Goal: Task Accomplishment & Management: Use online tool/utility

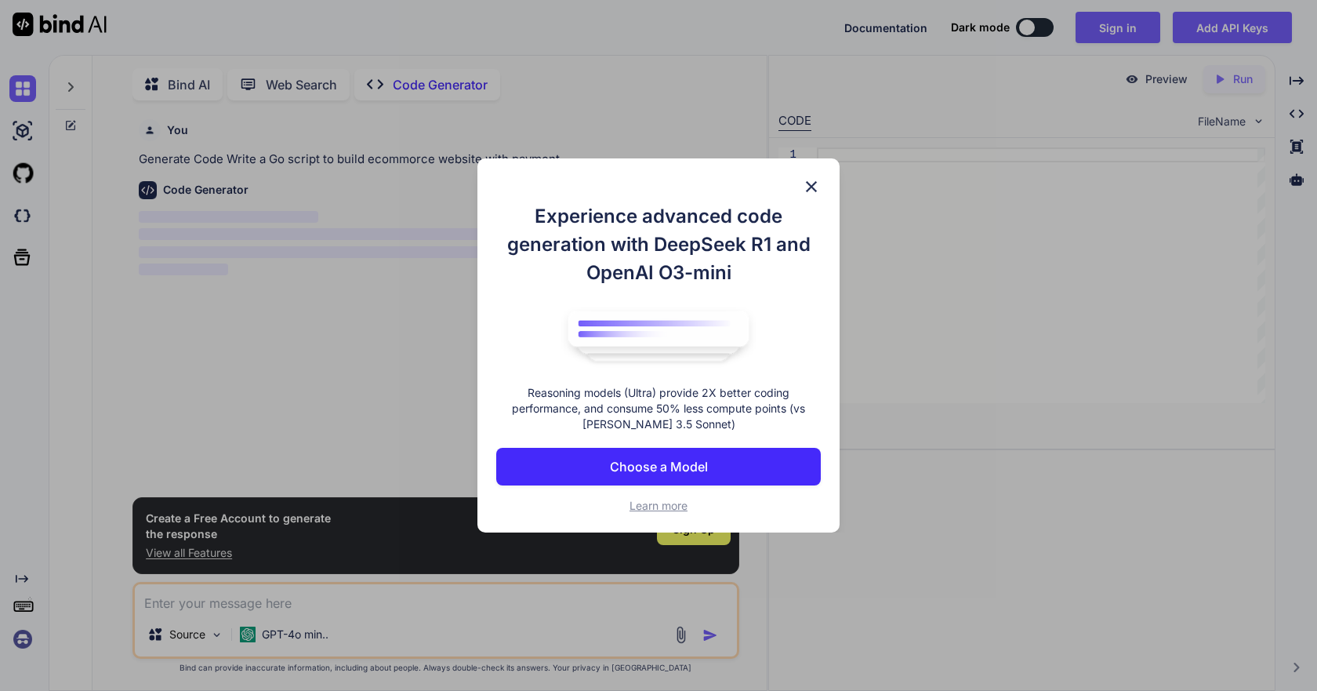
scroll to position [6, 0]
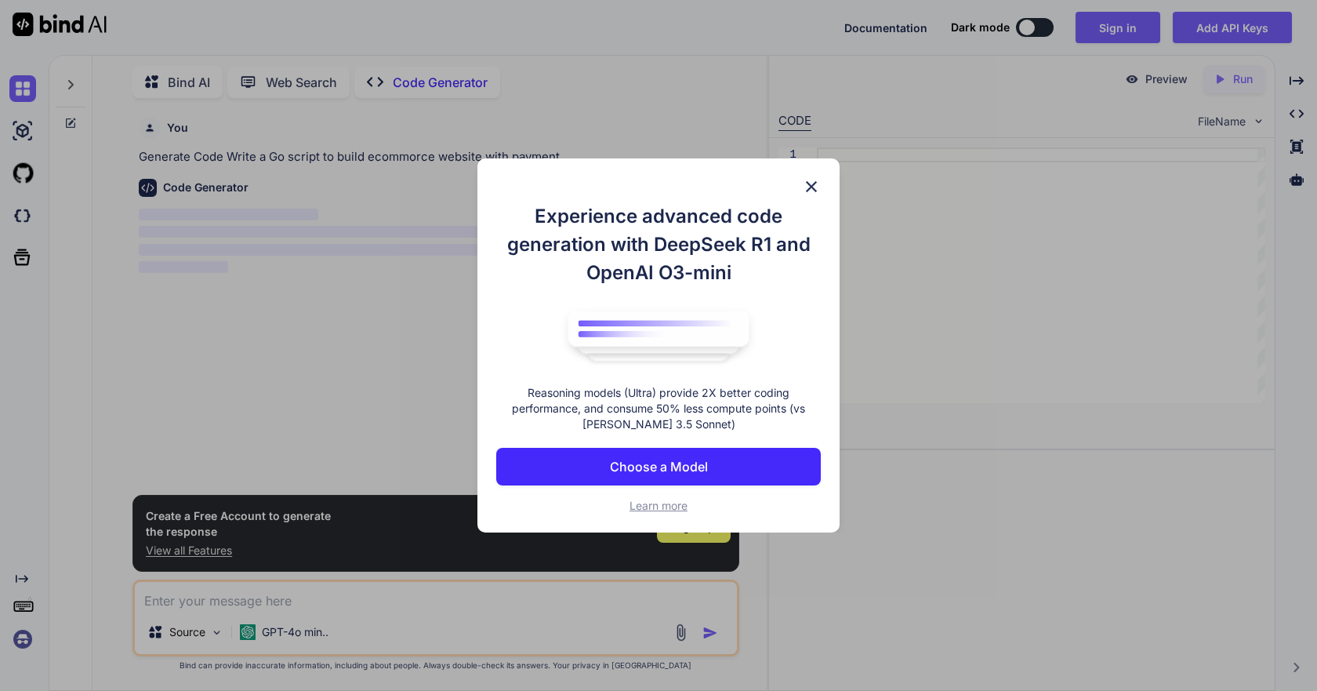
click at [689, 468] on p "Choose a Model" at bounding box center [659, 466] width 98 height 19
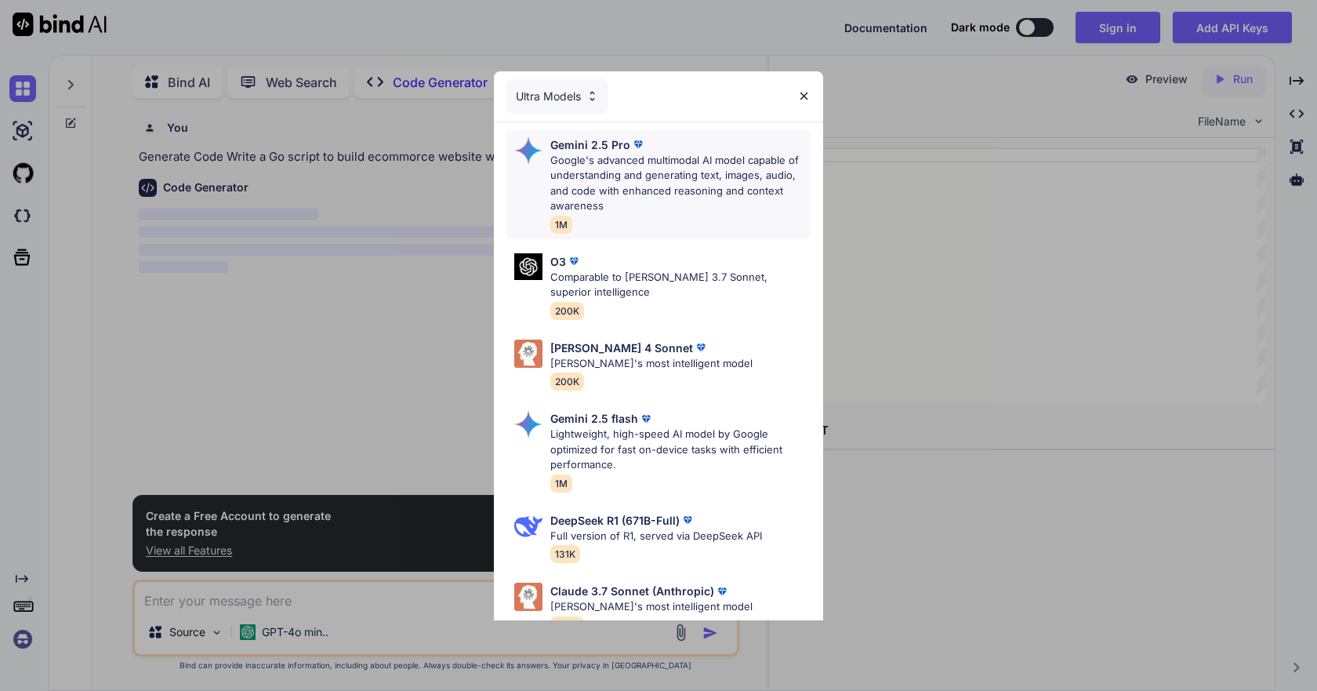
click at [619, 184] on p "Google's advanced multimodal AI model capable of understanding and generating t…" at bounding box center [680, 183] width 260 height 61
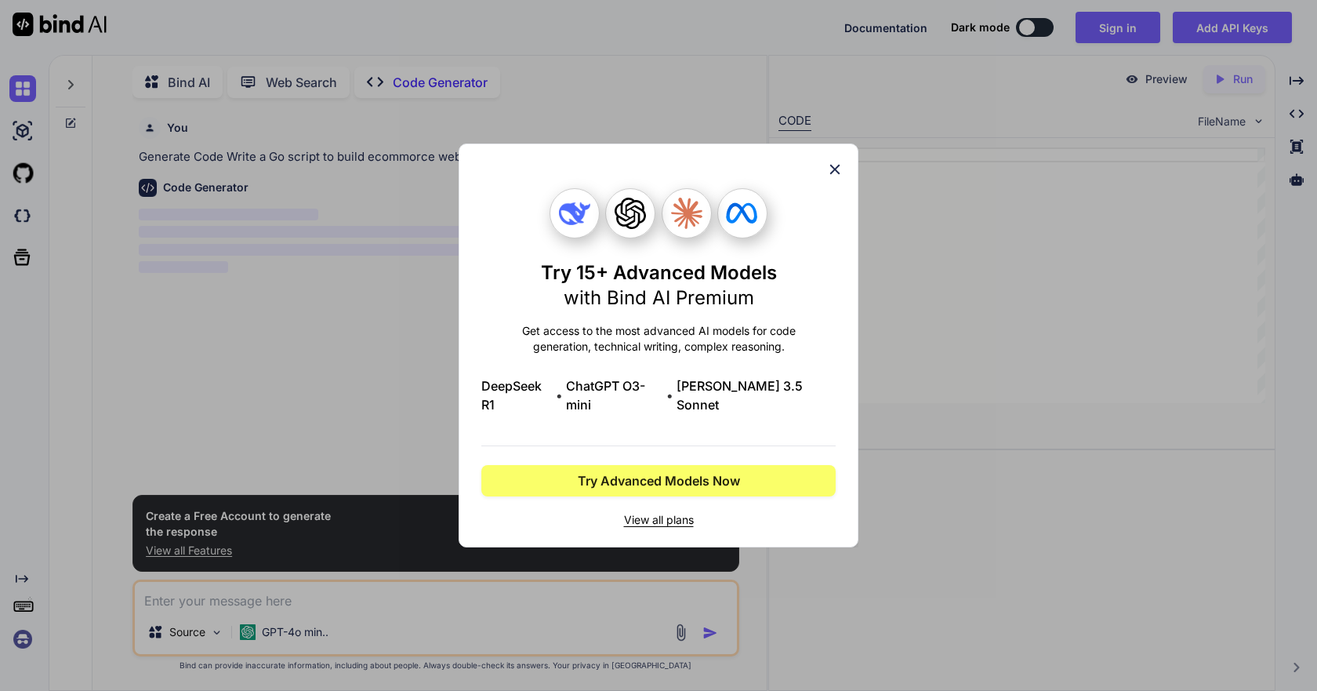
click at [838, 175] on icon at bounding box center [835, 170] width 10 height 10
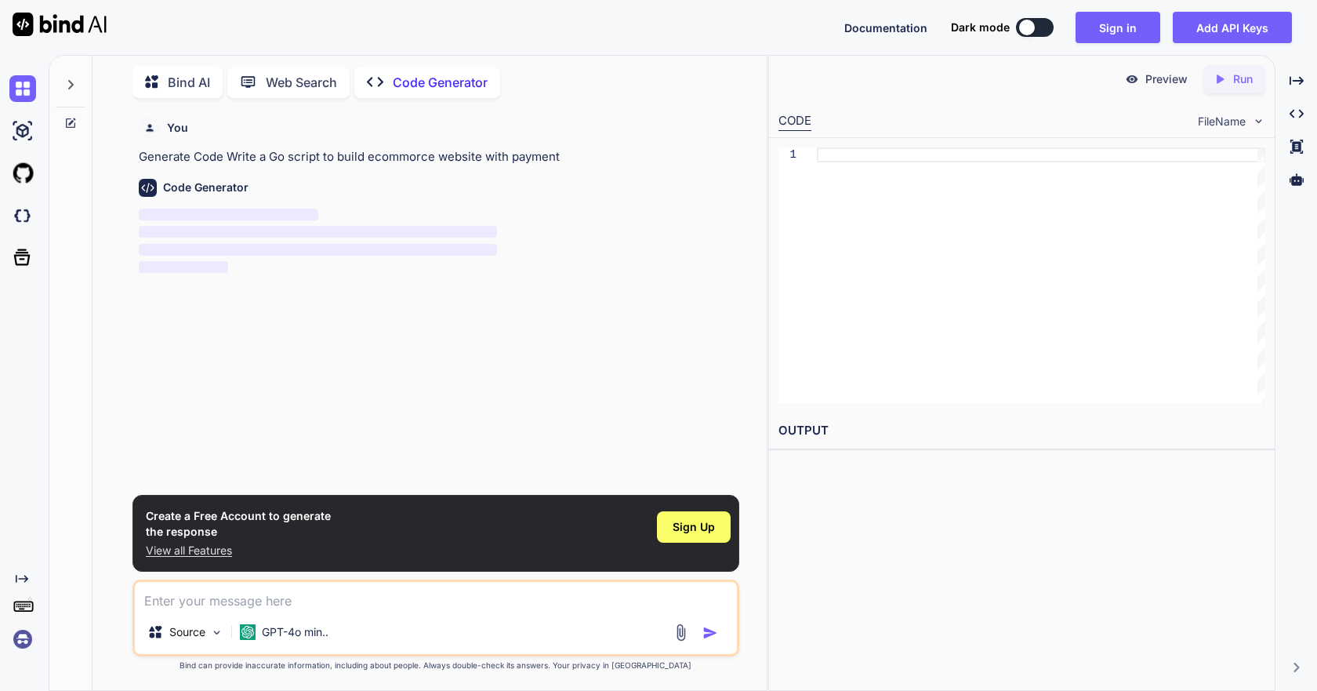
click at [316, 181] on div "Code Generator" at bounding box center [437, 188] width 597 height 18
click at [917, 272] on div at bounding box center [1041, 275] width 449 height 256
click at [1228, 82] on icon "Created with Pixso." at bounding box center [1223, 79] width 20 height 14
click at [415, 75] on p "Code Generator" at bounding box center [440, 82] width 95 height 19
type textarea "x"
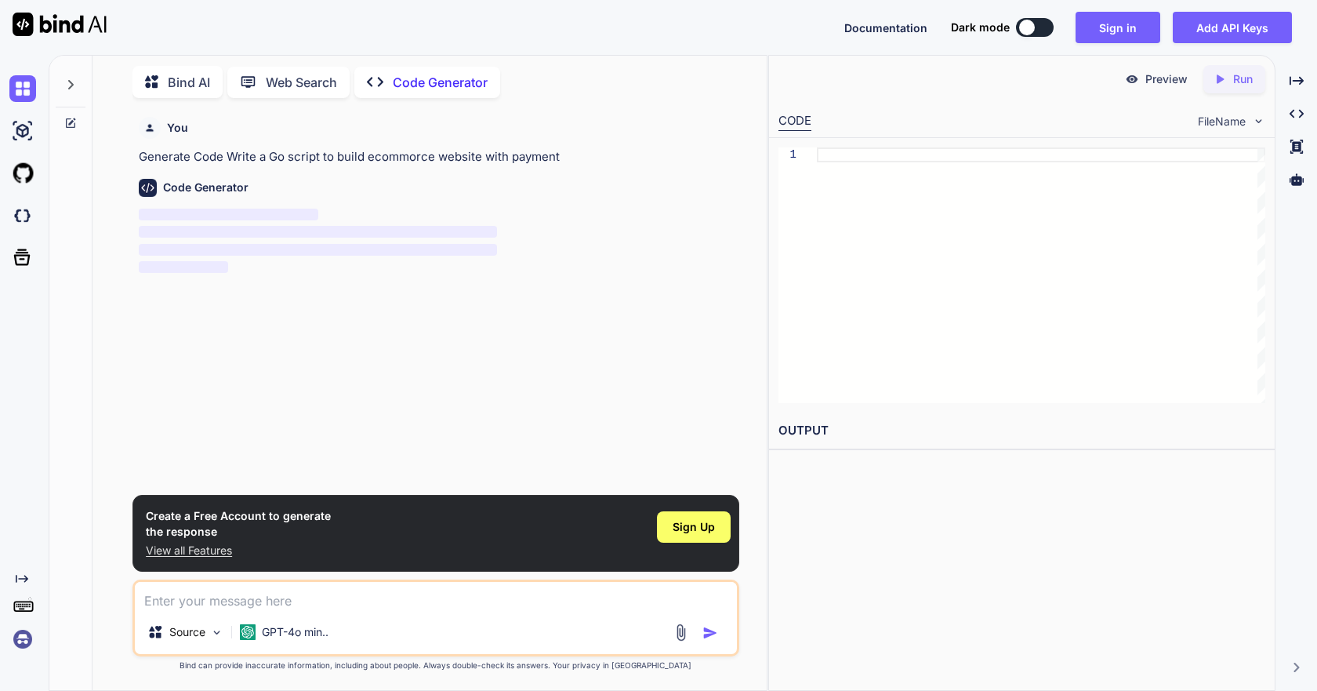
click at [720, 637] on button "button" at bounding box center [714, 633] width 22 height 16
click at [481, 616] on div "Source GPT-4o min.." at bounding box center [435, 635] width 601 height 38
click at [398, 605] on textarea at bounding box center [435, 596] width 601 height 28
type textarea "b"
type textarea "x"
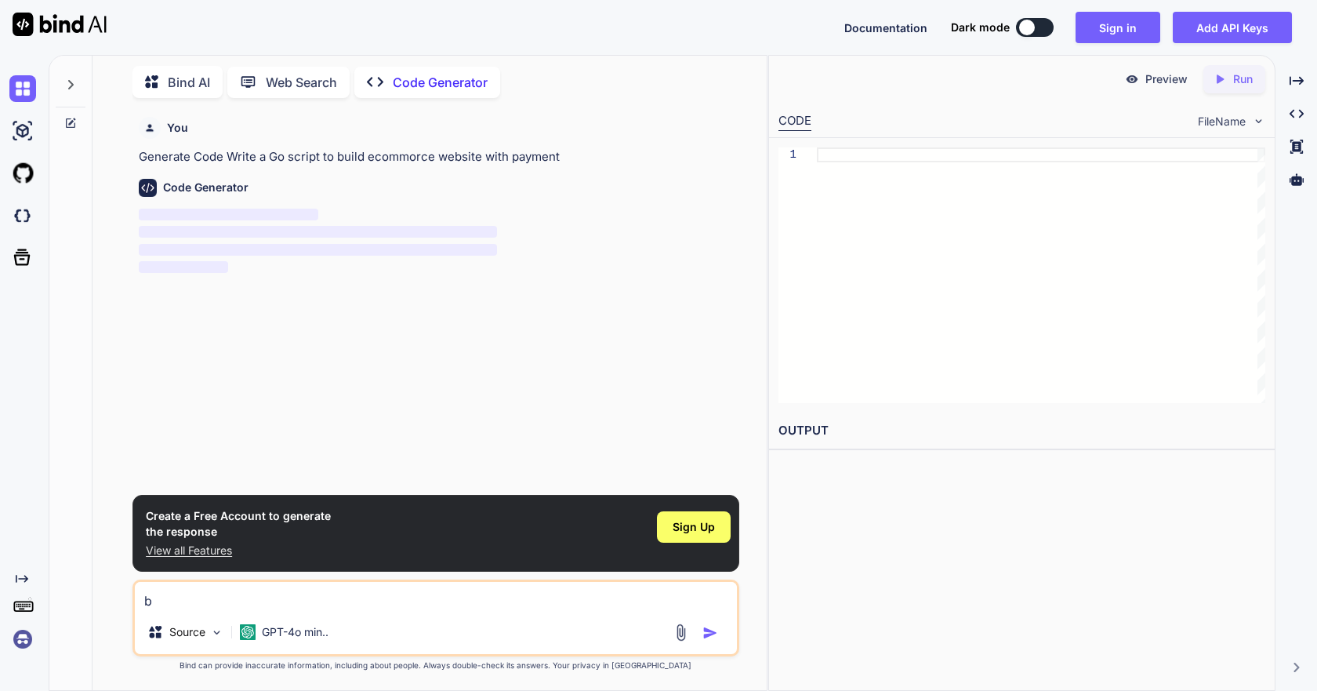
type textarea "bu"
type textarea "x"
type textarea "[PERSON_NAME]"
type textarea "x"
type textarea "buil"
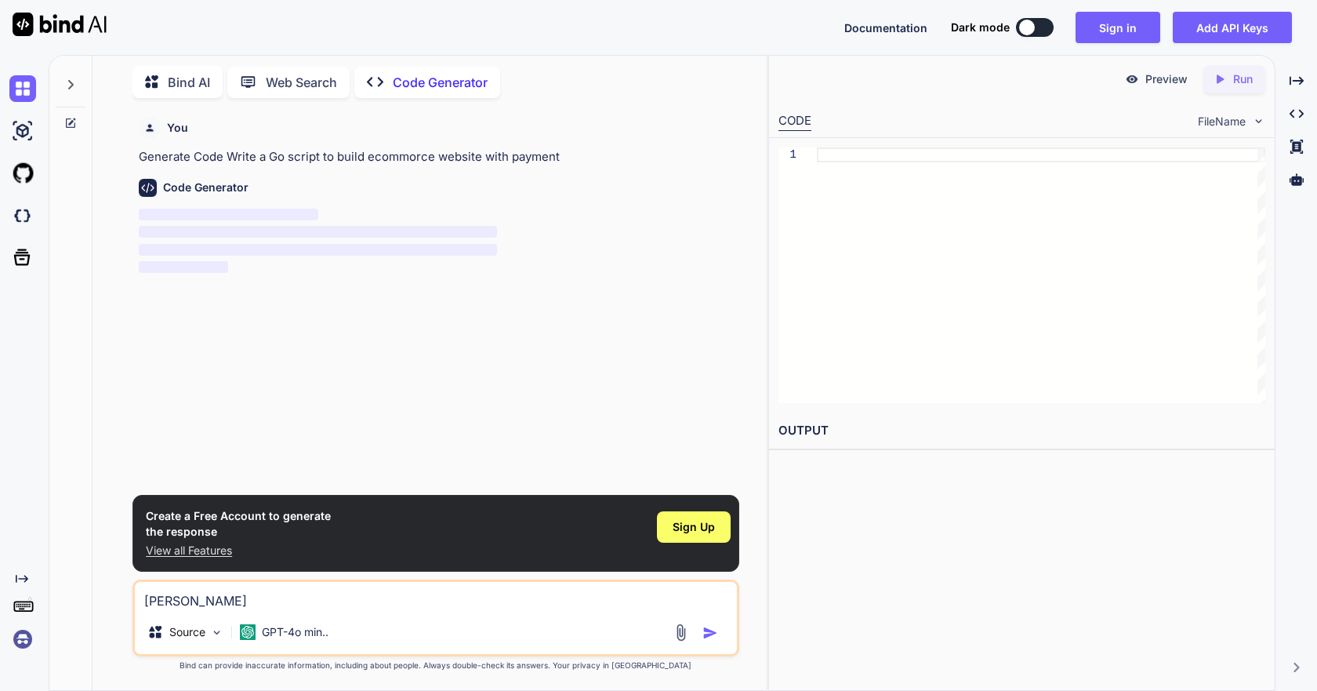
type textarea "x"
type textarea "build"
type textarea "x"
type textarea "build"
type textarea "x"
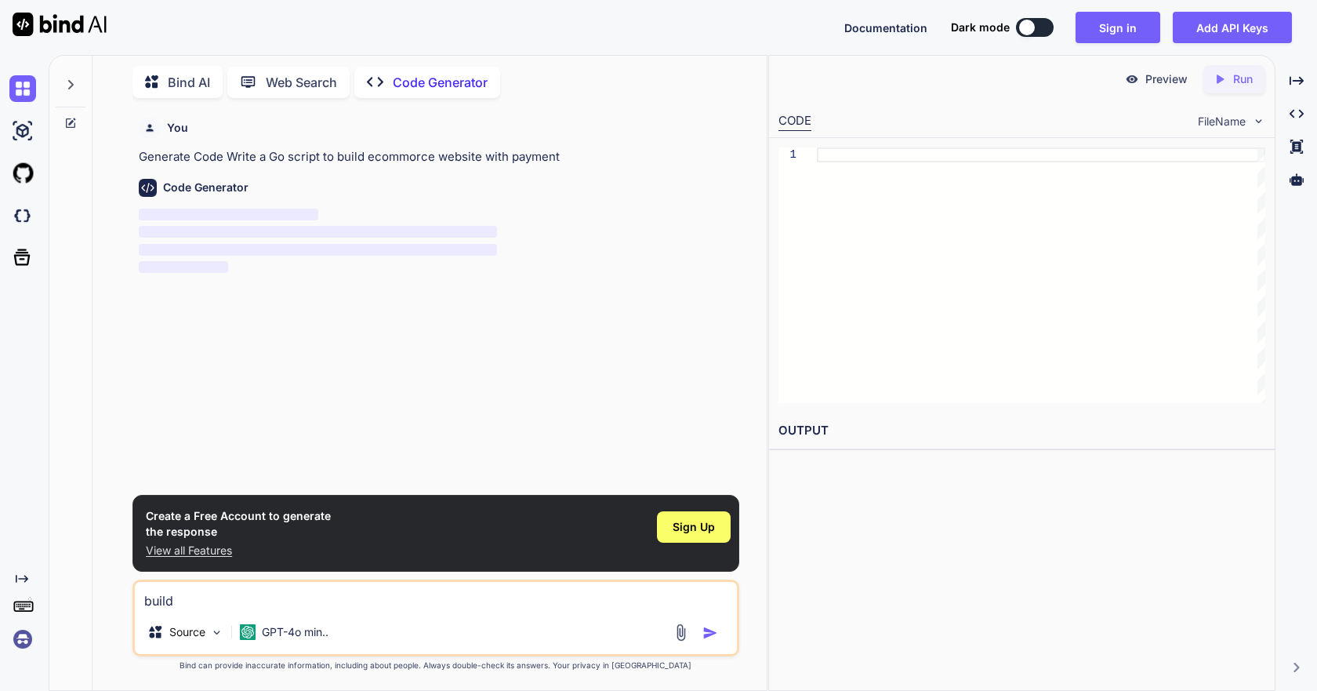
type textarea "build t"
type textarea "x"
type textarea "build th"
type textarea "x"
type textarea "build the"
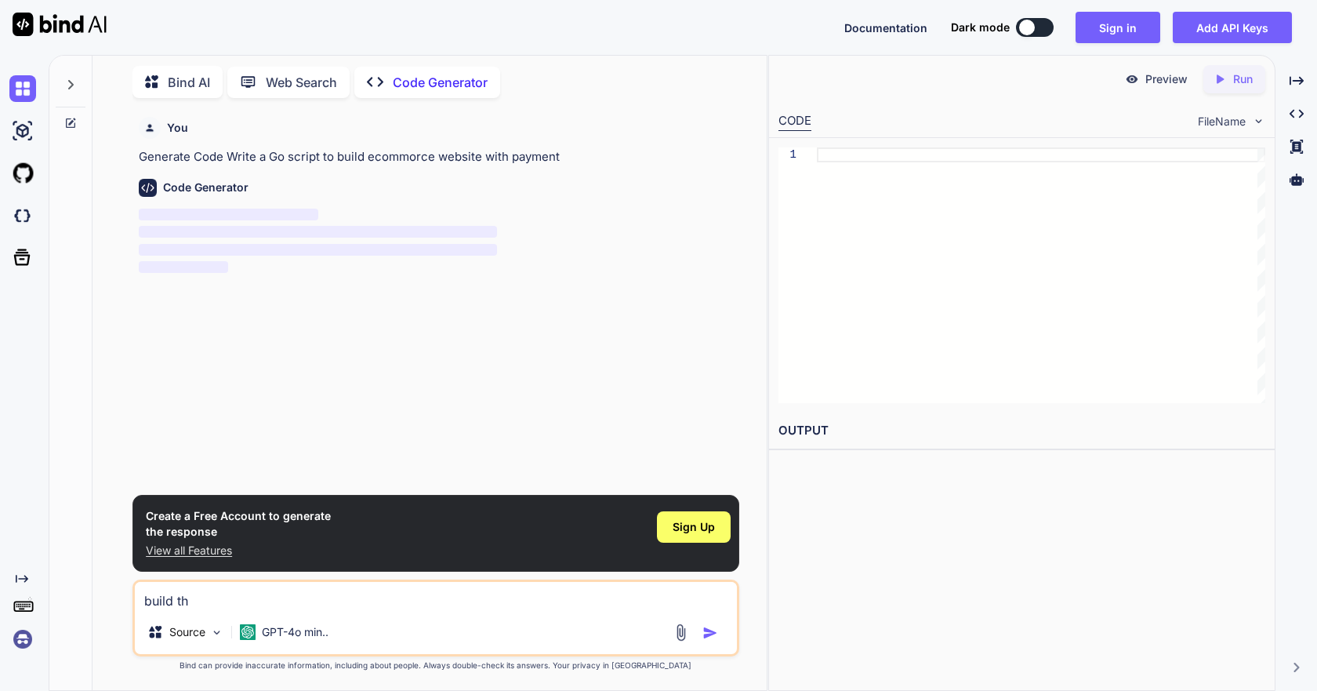
type textarea "x"
type textarea "build the"
type textarea "x"
type textarea "build the w"
type textarea "x"
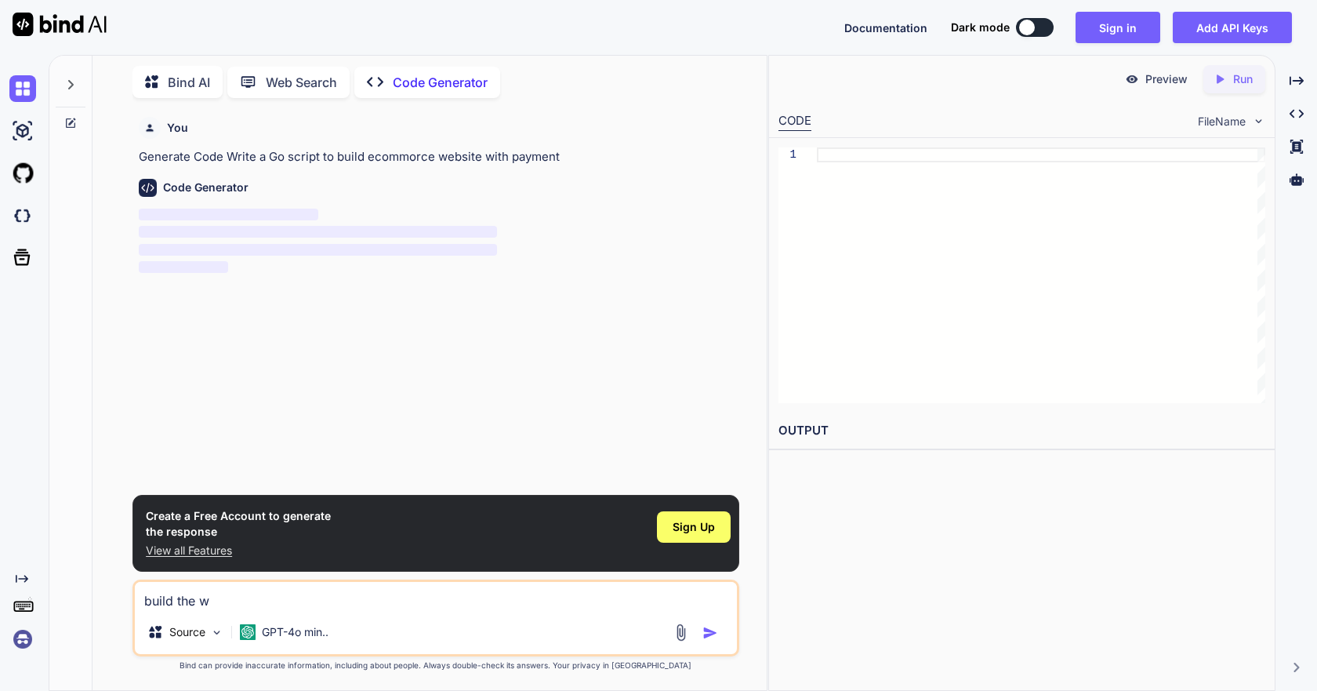
type textarea "build the we"
type textarea "x"
type textarea "build the web"
type textarea "x"
type textarea "build the webs"
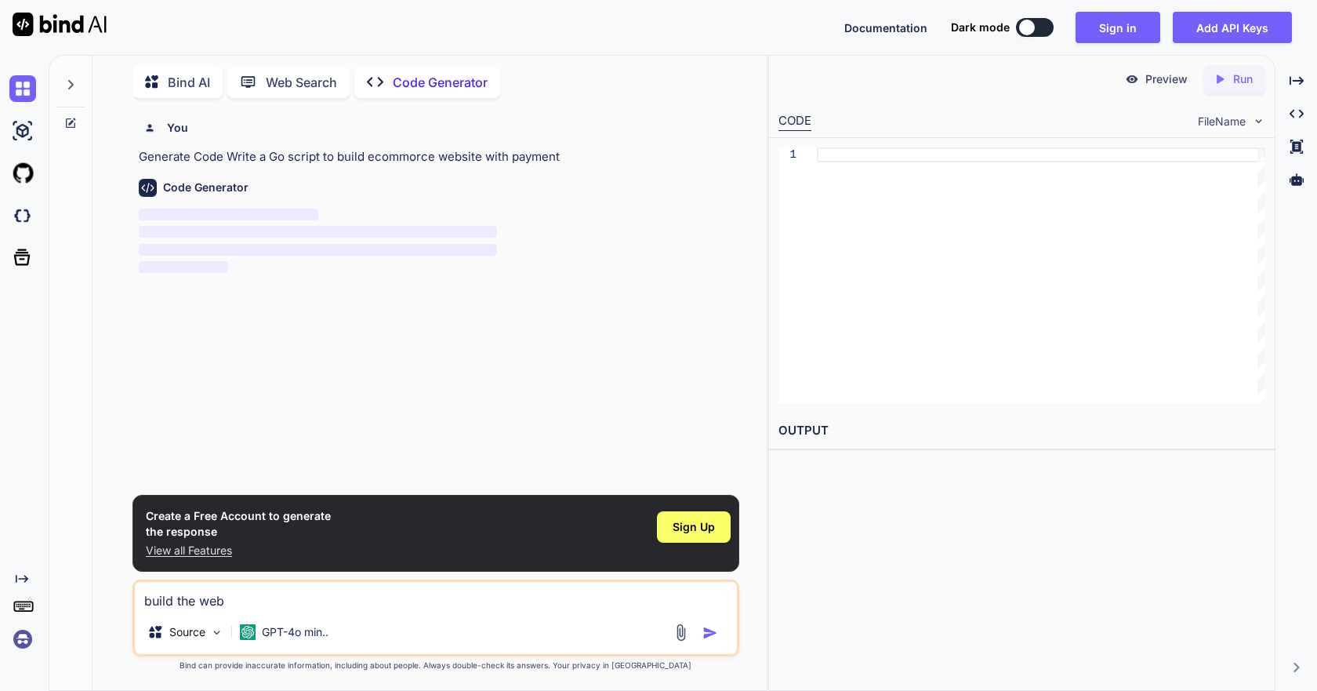
type textarea "x"
type textarea "build the websi"
type textarea "x"
type textarea "build the websit"
type textarea "x"
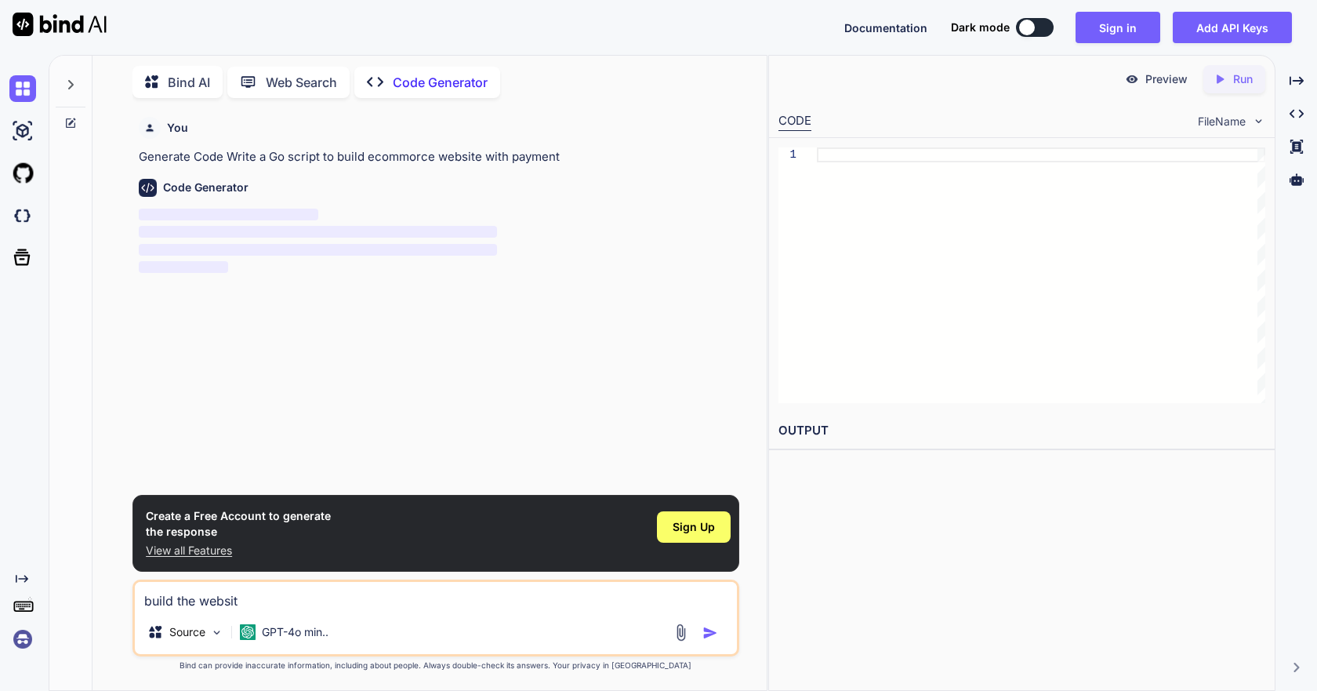
type textarea "build the website"
type textarea "x"
type textarea "build the website"
type textarea "x"
type textarea "build the website u"
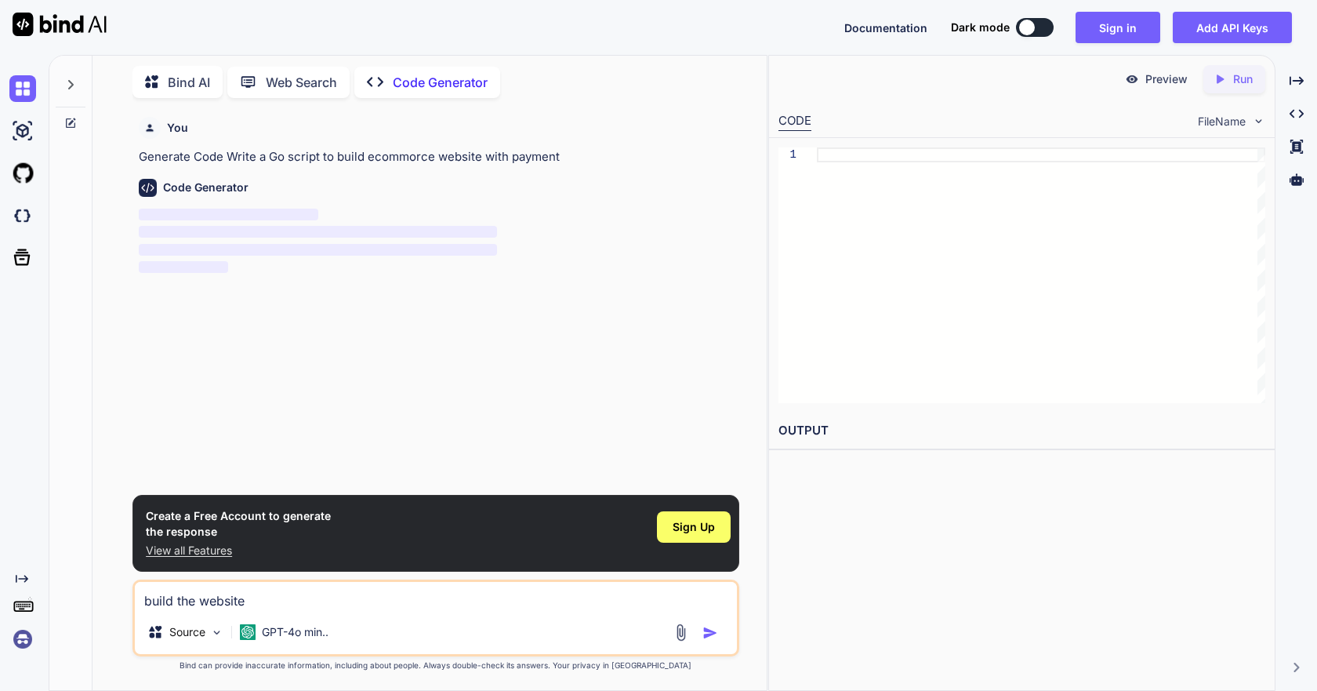
type textarea "x"
type textarea "build the website us"
type textarea "x"
type textarea "build the website usi"
type textarea "x"
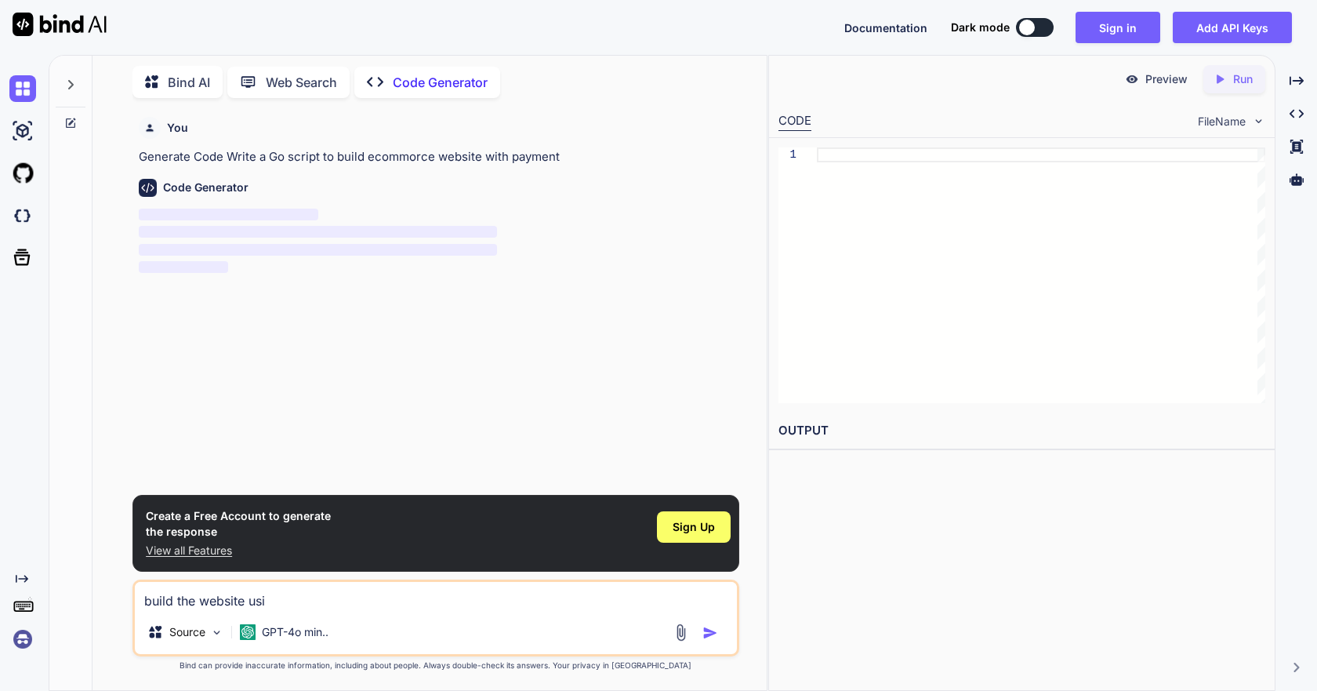
type textarea "build the website usin"
type textarea "x"
type textarea "build the website using"
type textarea "x"
type textarea "build the website using"
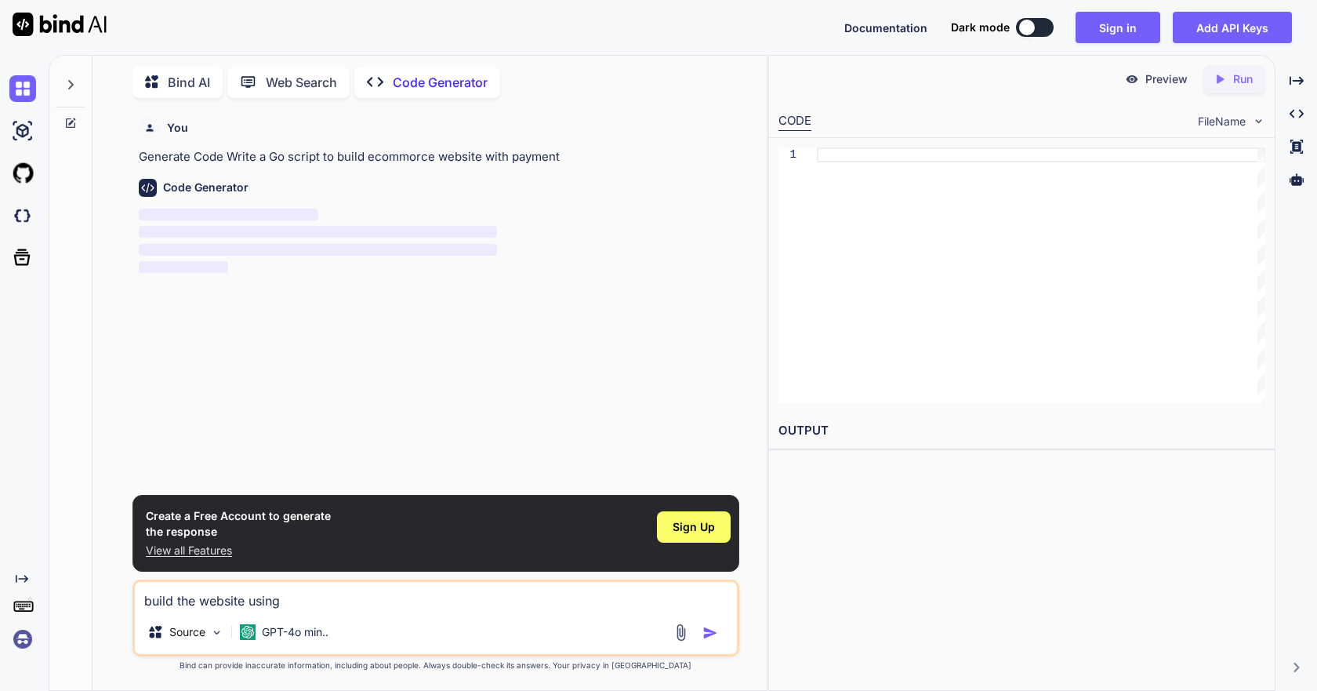
type textarea "x"
type textarea "build the website using g"
type textarea "x"
type textarea "build the website using go"
type textarea "x"
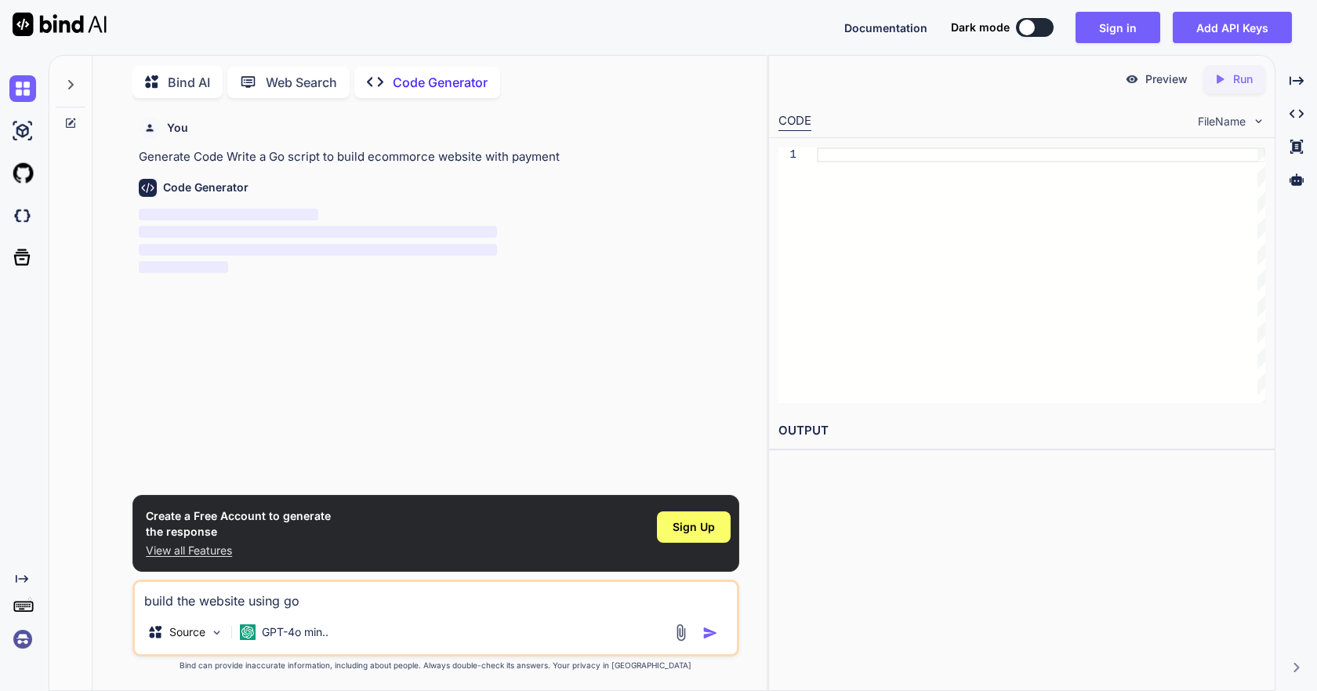
type textarea "build the website using go"
click at [704, 630] on img "button" at bounding box center [711, 633] width 16 height 16
click at [383, 587] on textarea "build the website using go" at bounding box center [435, 596] width 601 height 28
click at [701, 545] on div "Sign Up" at bounding box center [694, 533] width 74 height 50
click at [700, 538] on div "Sign Up" at bounding box center [694, 526] width 74 height 31
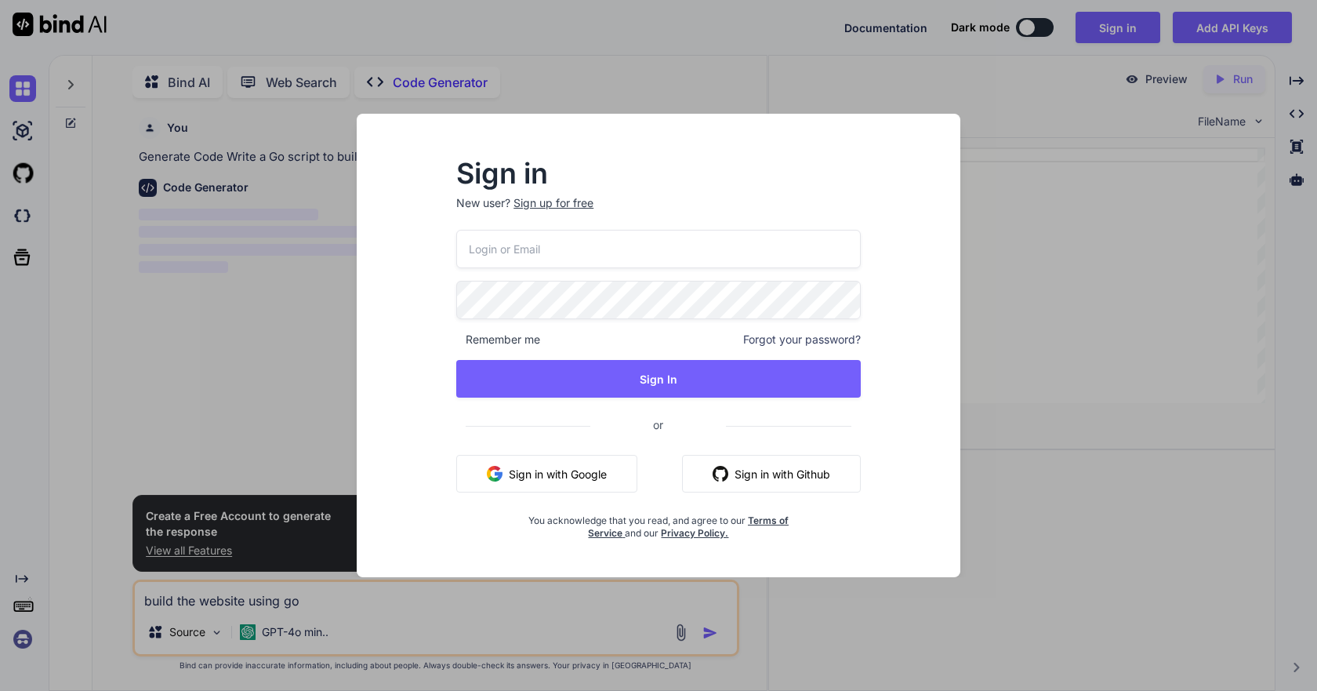
click at [576, 250] on input "email" at bounding box center [658, 249] width 405 height 38
type input "[EMAIL_ADDRESS][DOMAIN_NAME]"
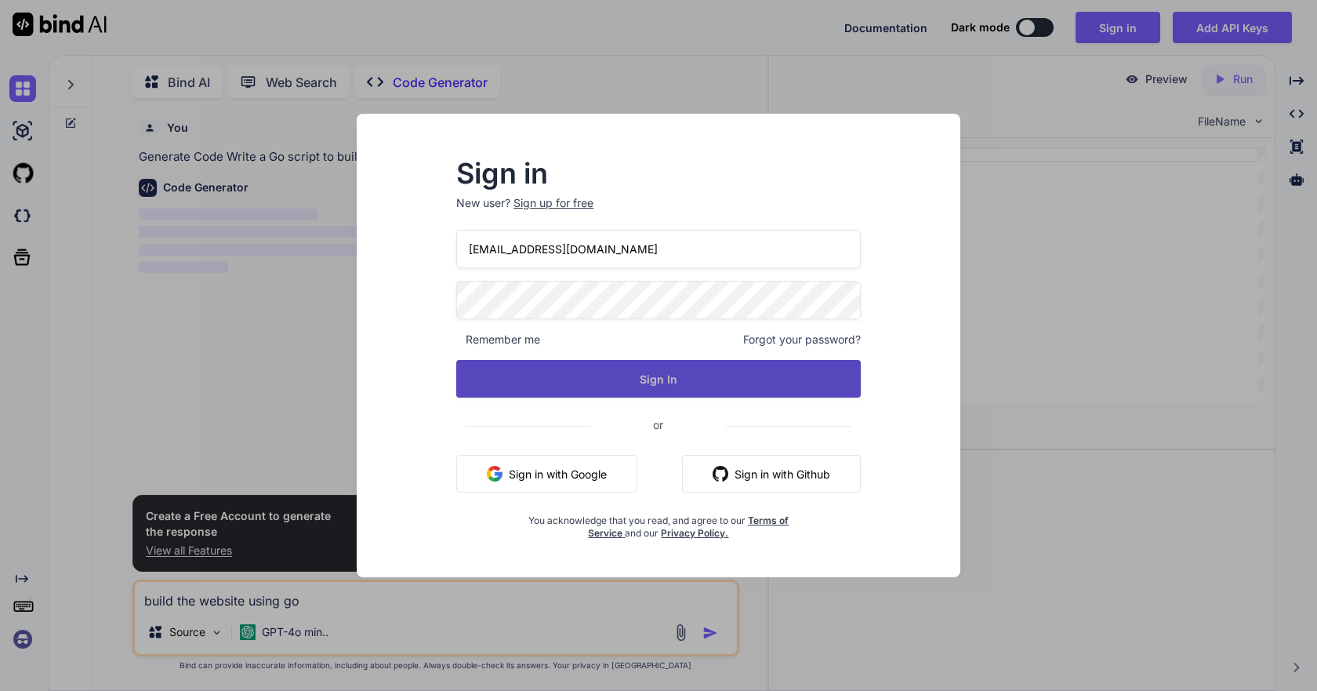
click at [634, 376] on button "Sign In" at bounding box center [658, 379] width 405 height 38
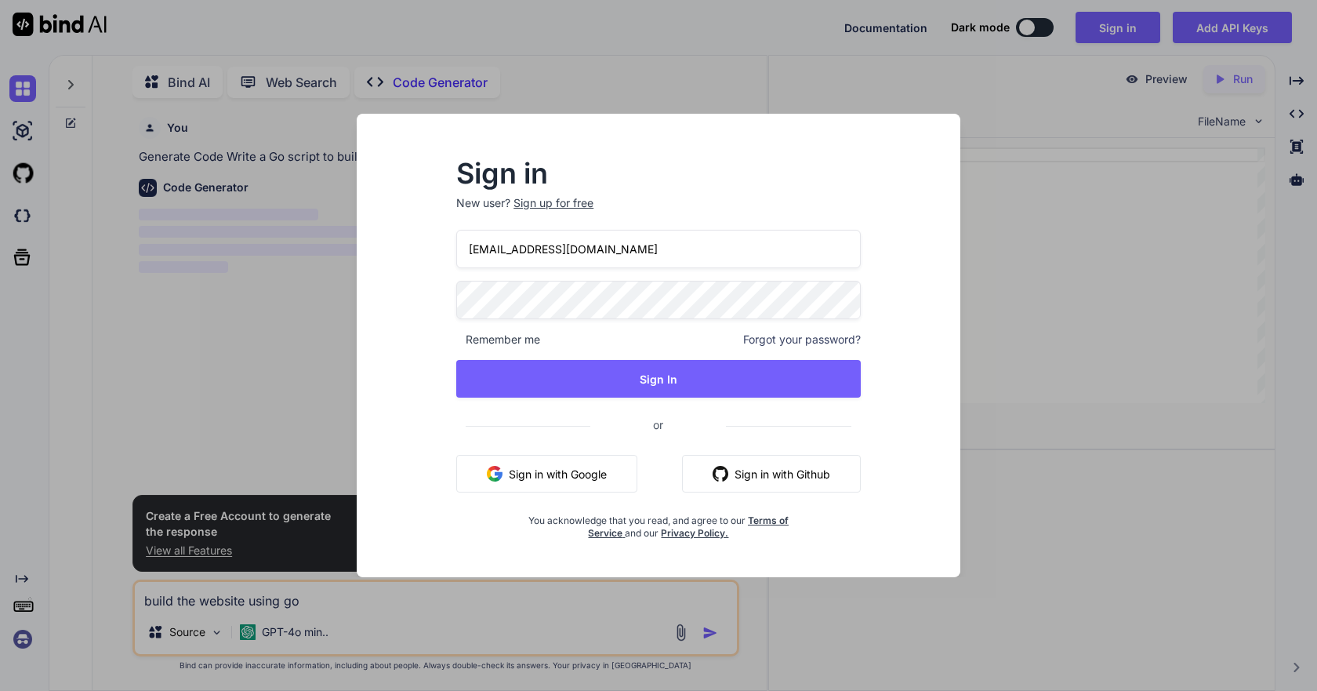
click at [595, 473] on button "Sign in with Google" at bounding box center [546, 474] width 181 height 38
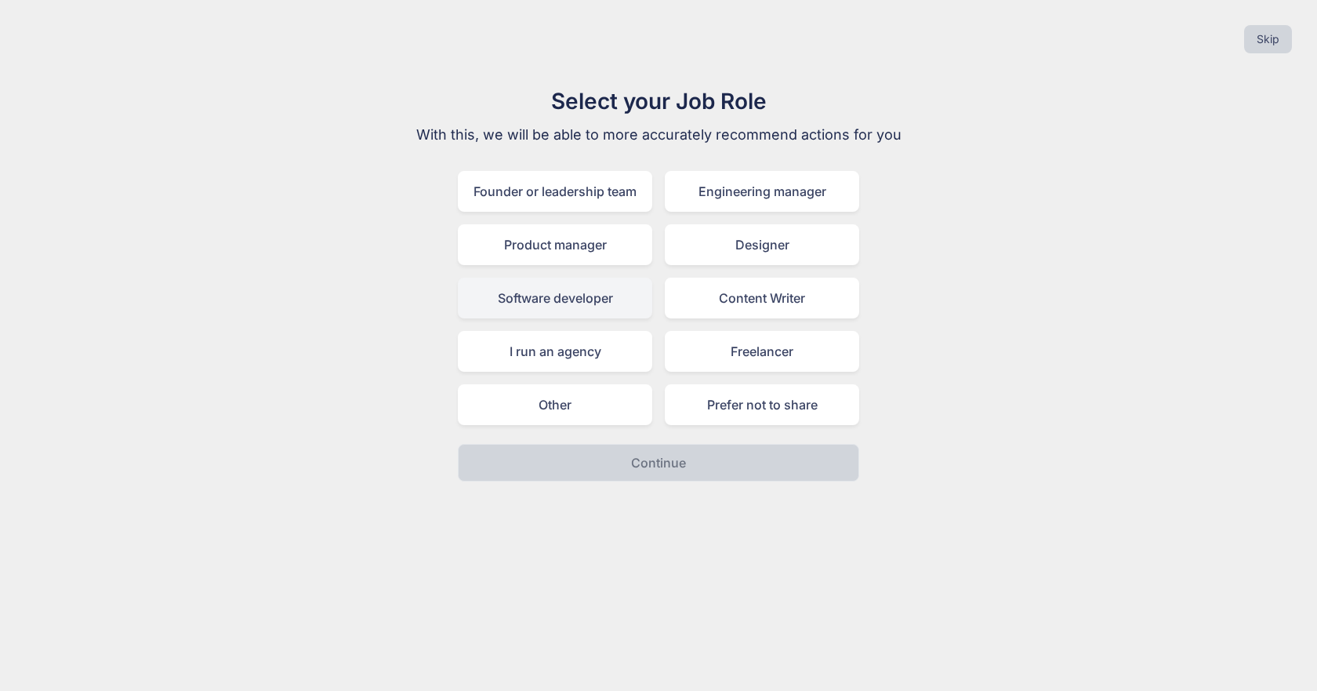
click at [566, 294] on div "Software developer" at bounding box center [555, 298] width 194 height 41
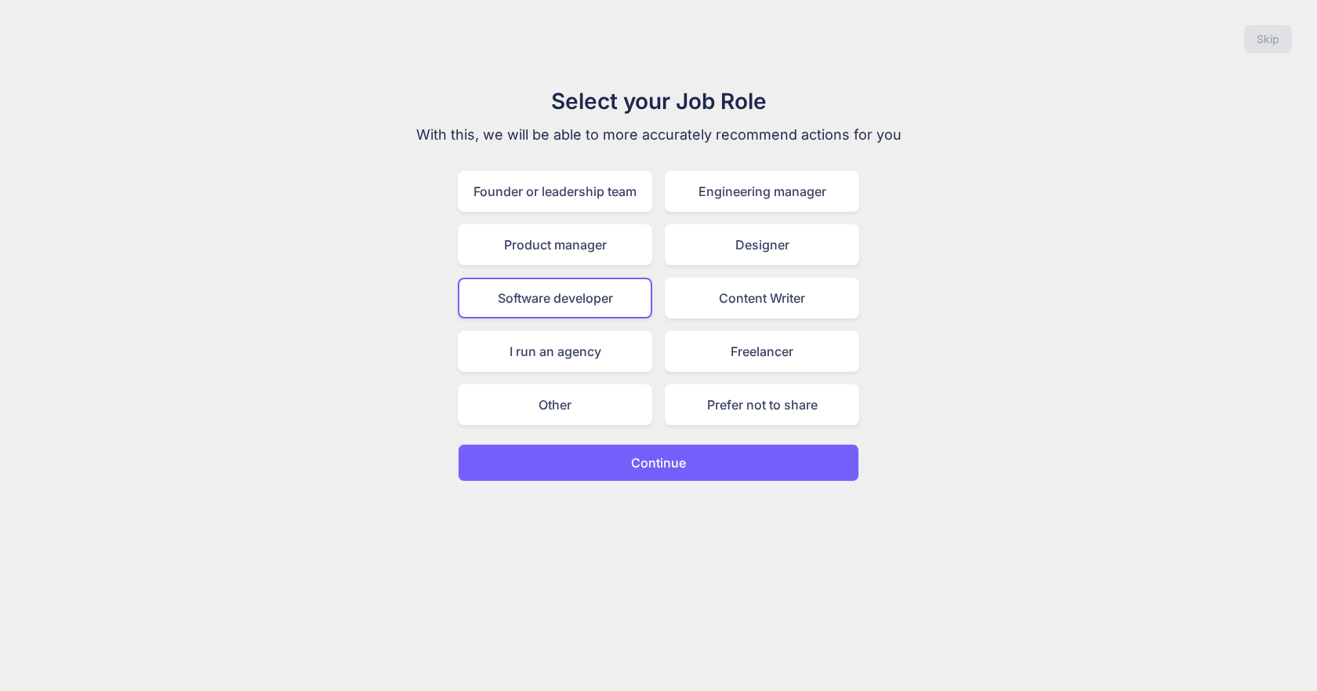
click at [670, 471] on p "Continue" at bounding box center [658, 462] width 55 height 19
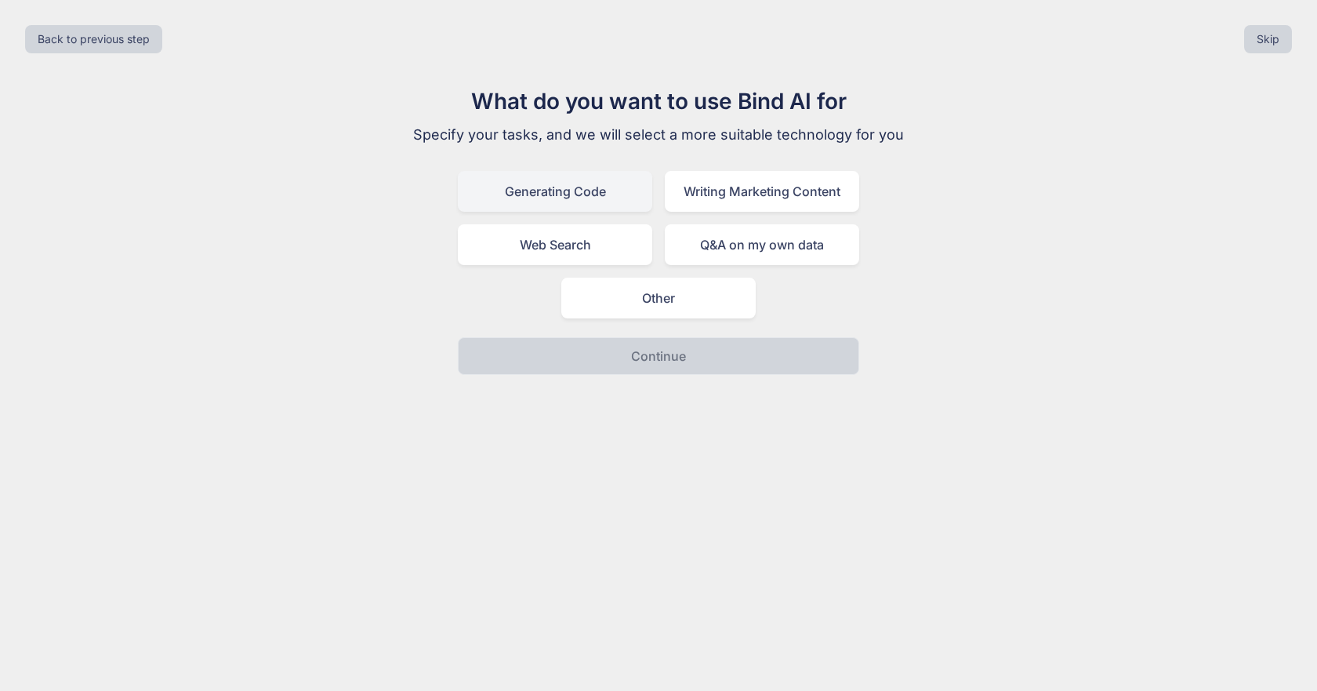
click at [583, 200] on div "Generating Code" at bounding box center [555, 191] width 194 height 41
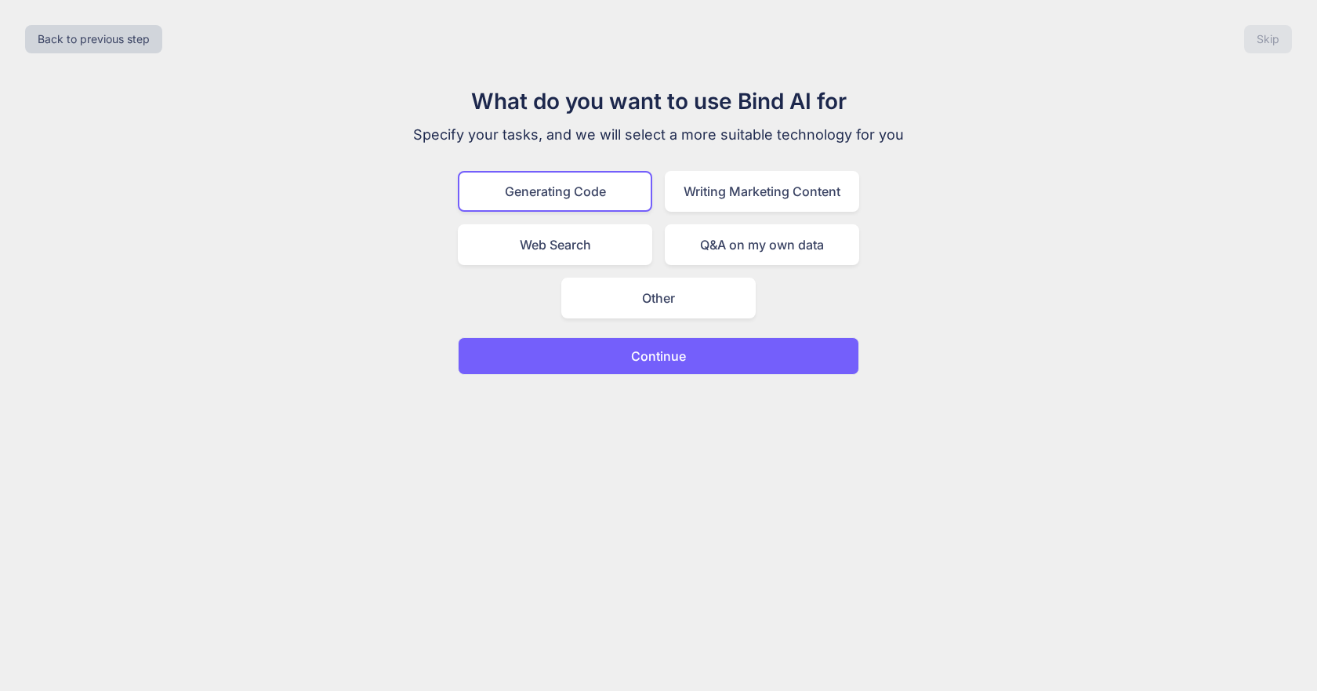
click at [640, 361] on p "Continue" at bounding box center [658, 356] width 55 height 19
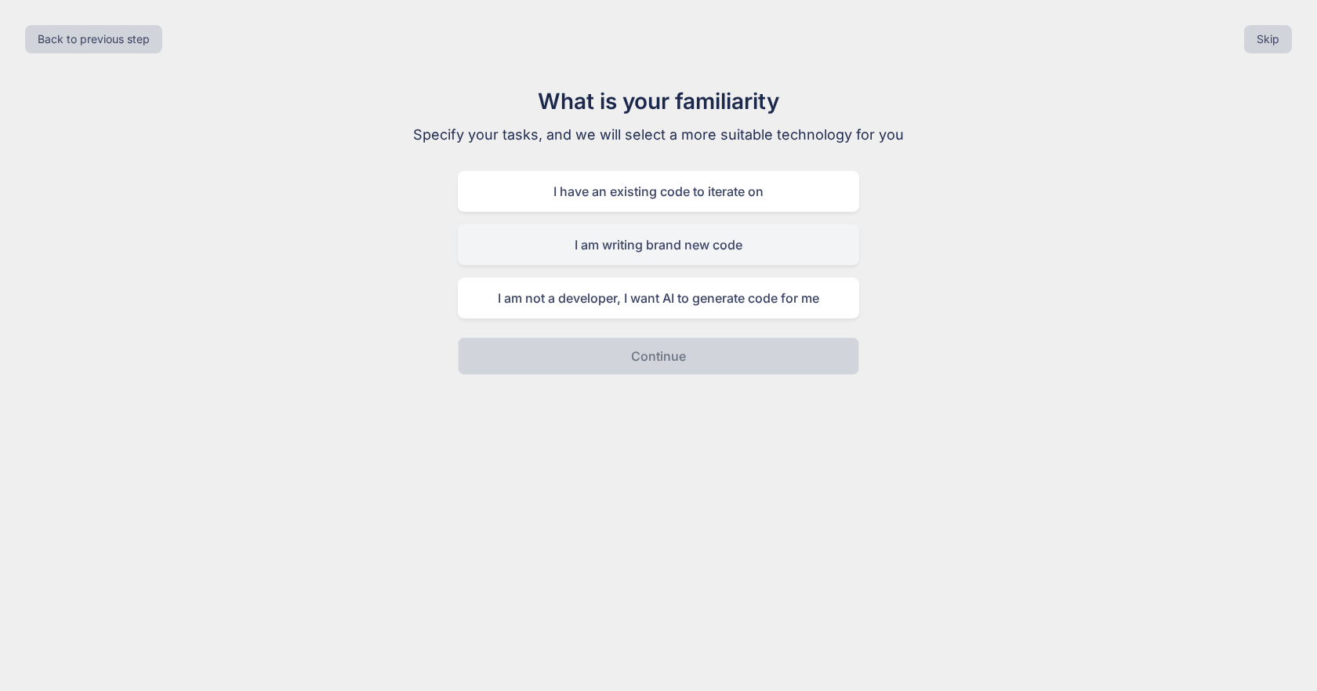
click at [714, 229] on div "I am writing brand new code" at bounding box center [658, 244] width 401 height 41
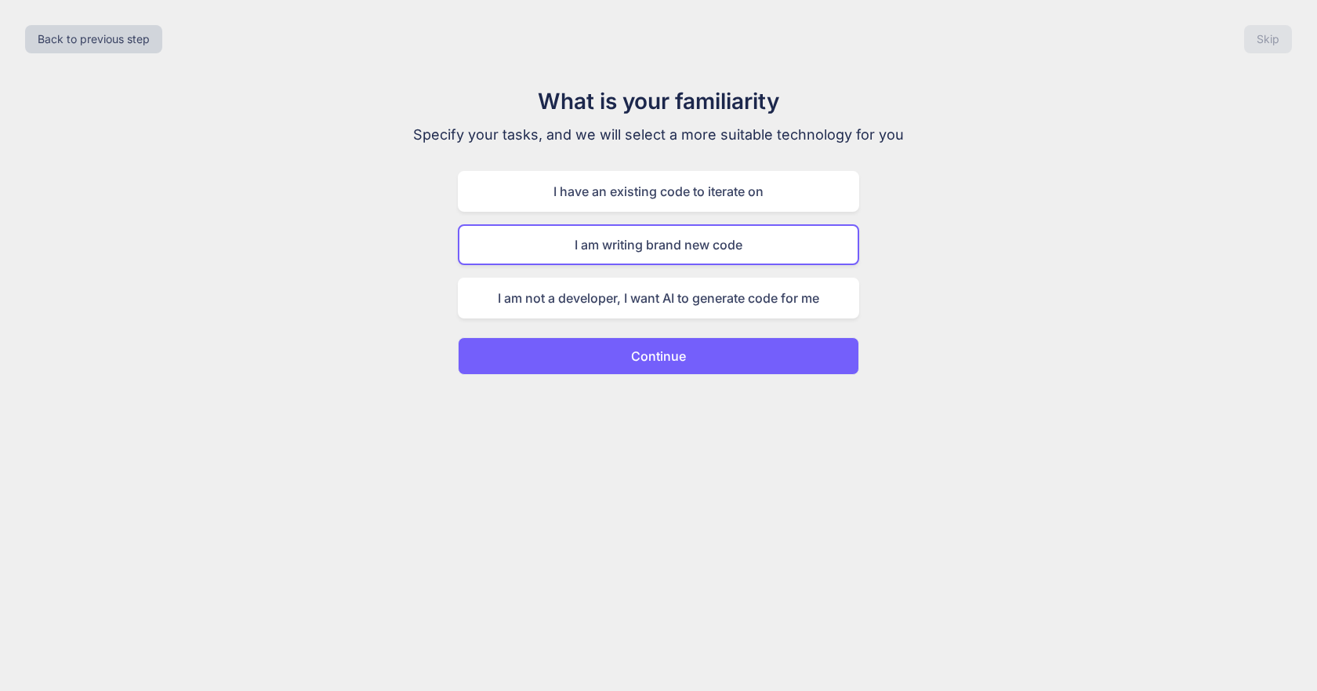
click at [691, 367] on button "Continue" at bounding box center [658, 356] width 401 height 38
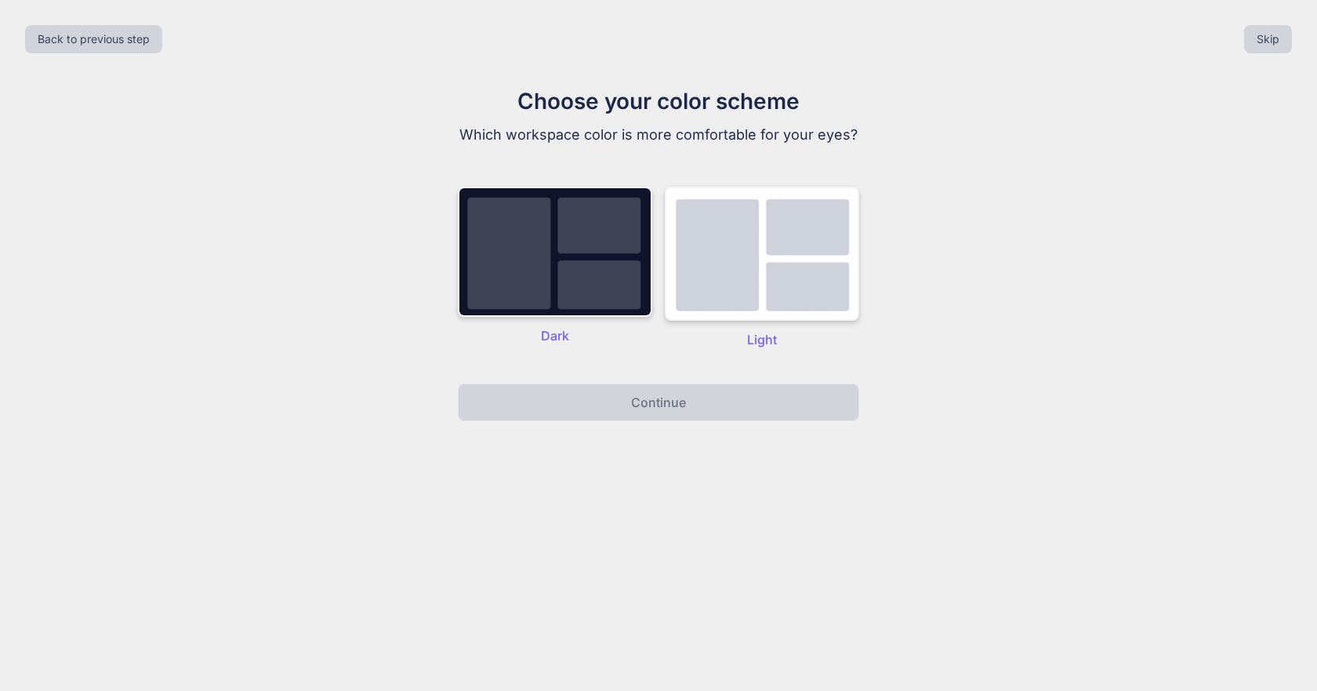
click at [745, 239] on img at bounding box center [762, 254] width 194 height 134
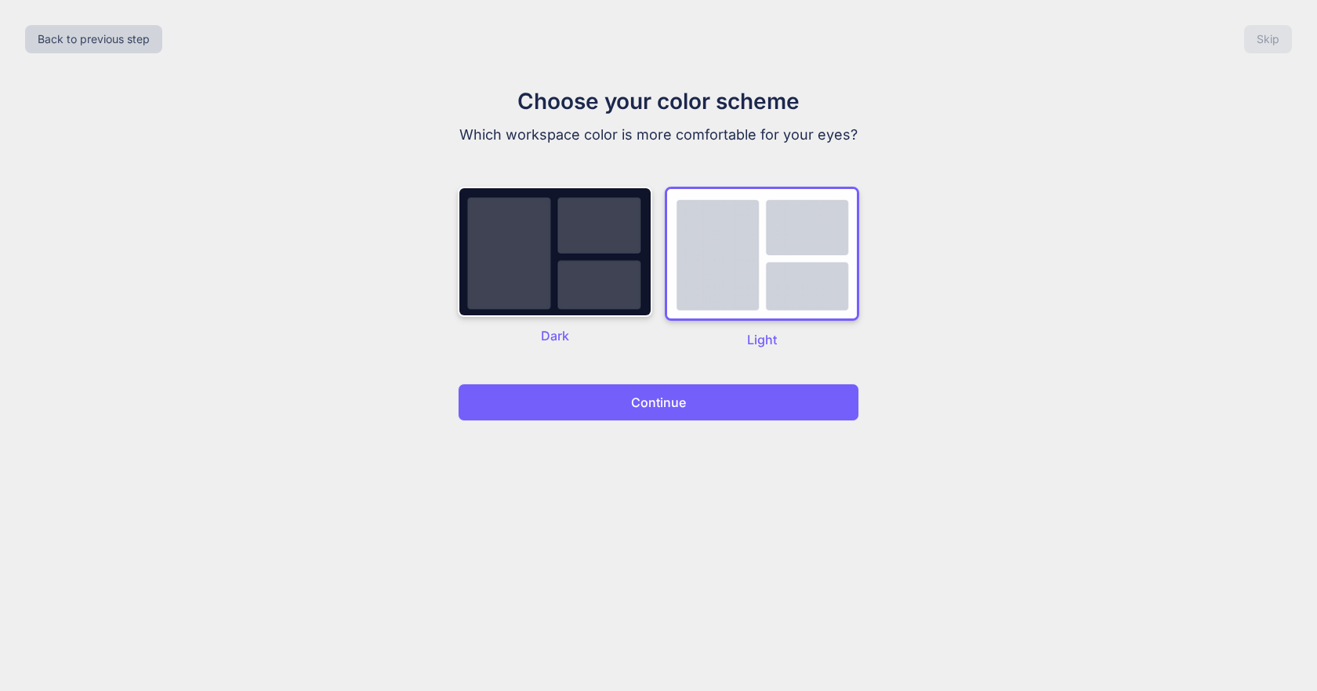
click at [692, 408] on button "Continue" at bounding box center [658, 402] width 401 height 38
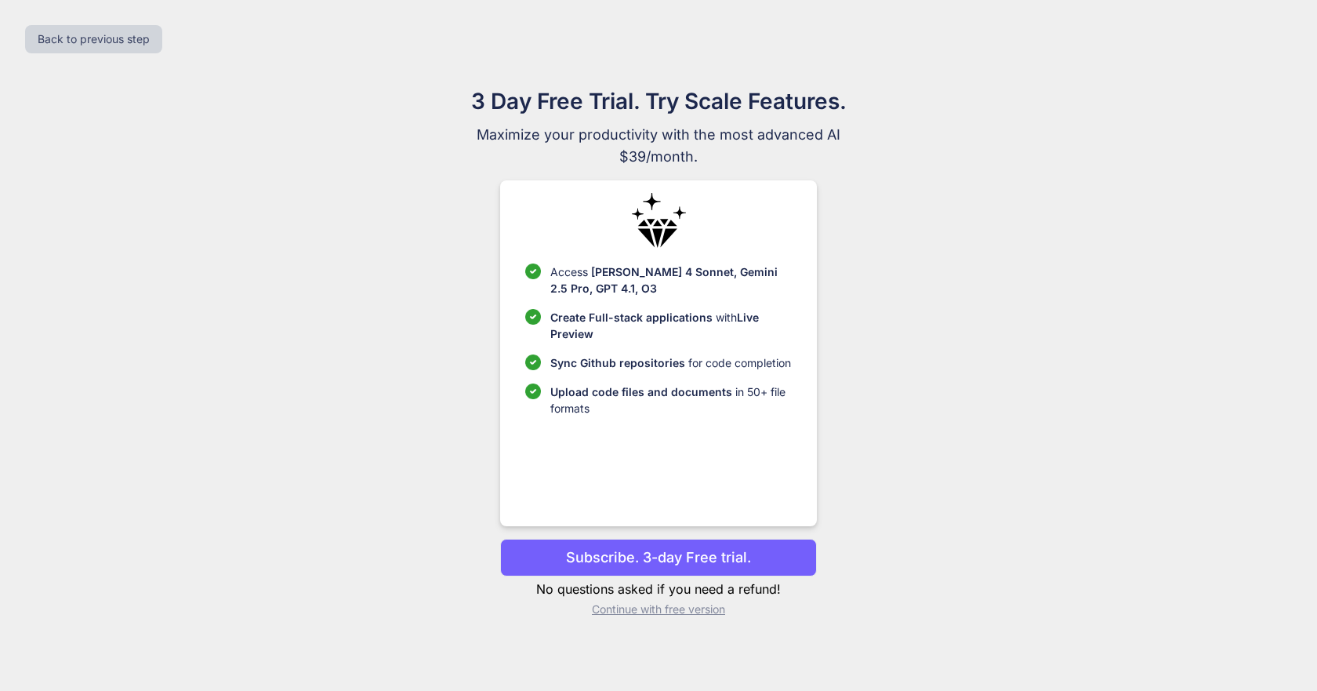
click at [673, 608] on p "Continue with free version" at bounding box center [658, 609] width 316 height 16
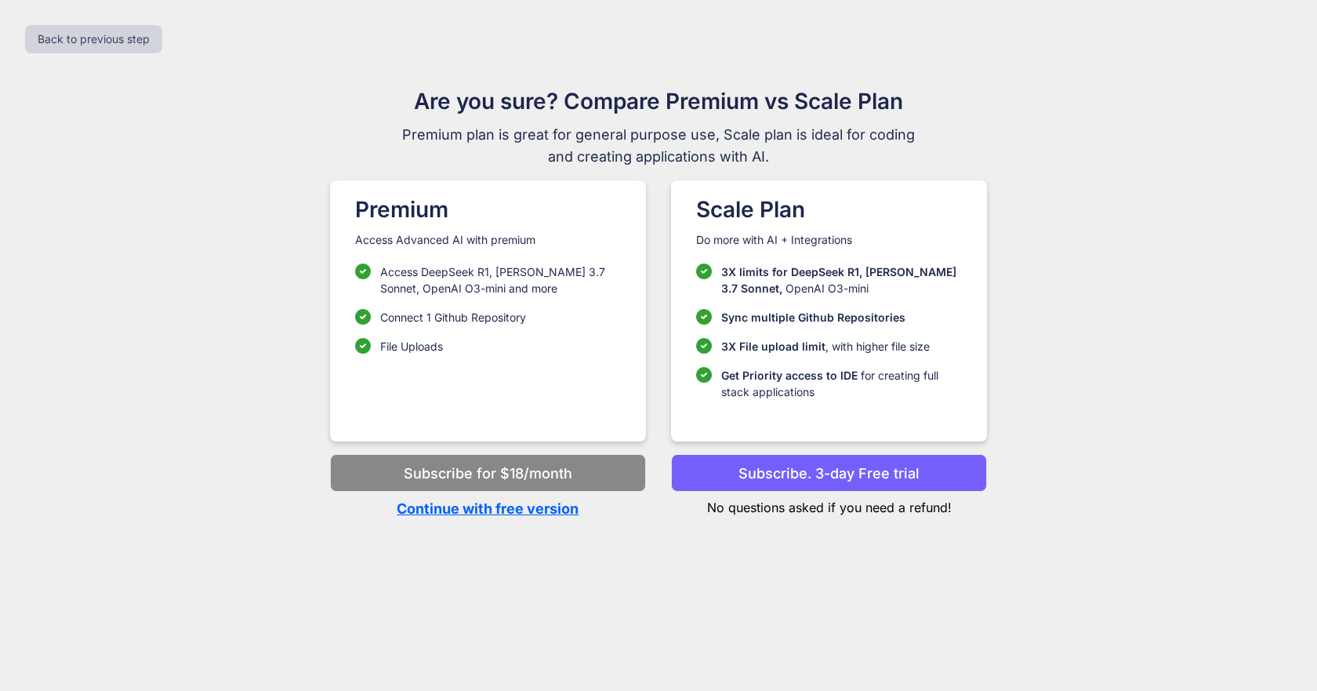
click at [554, 510] on p "Continue with free version" at bounding box center [488, 508] width 316 height 21
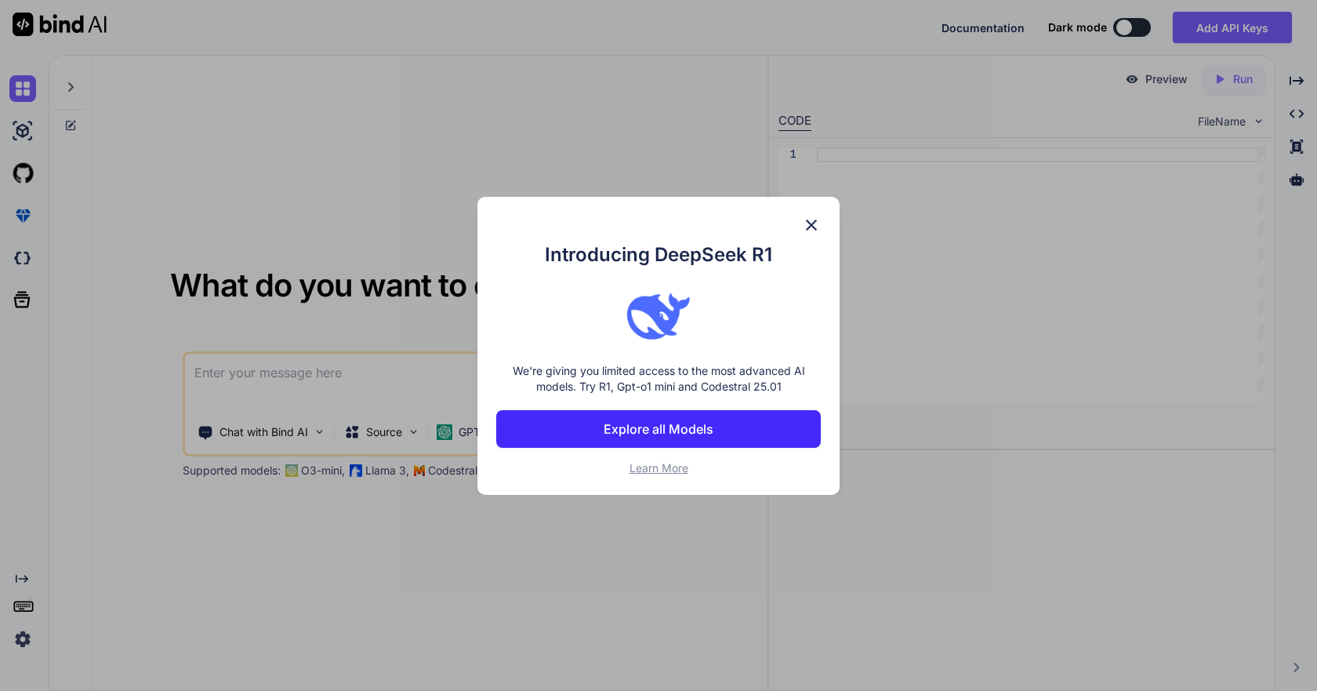
click at [730, 423] on button "Explore all Models" at bounding box center [658, 429] width 325 height 38
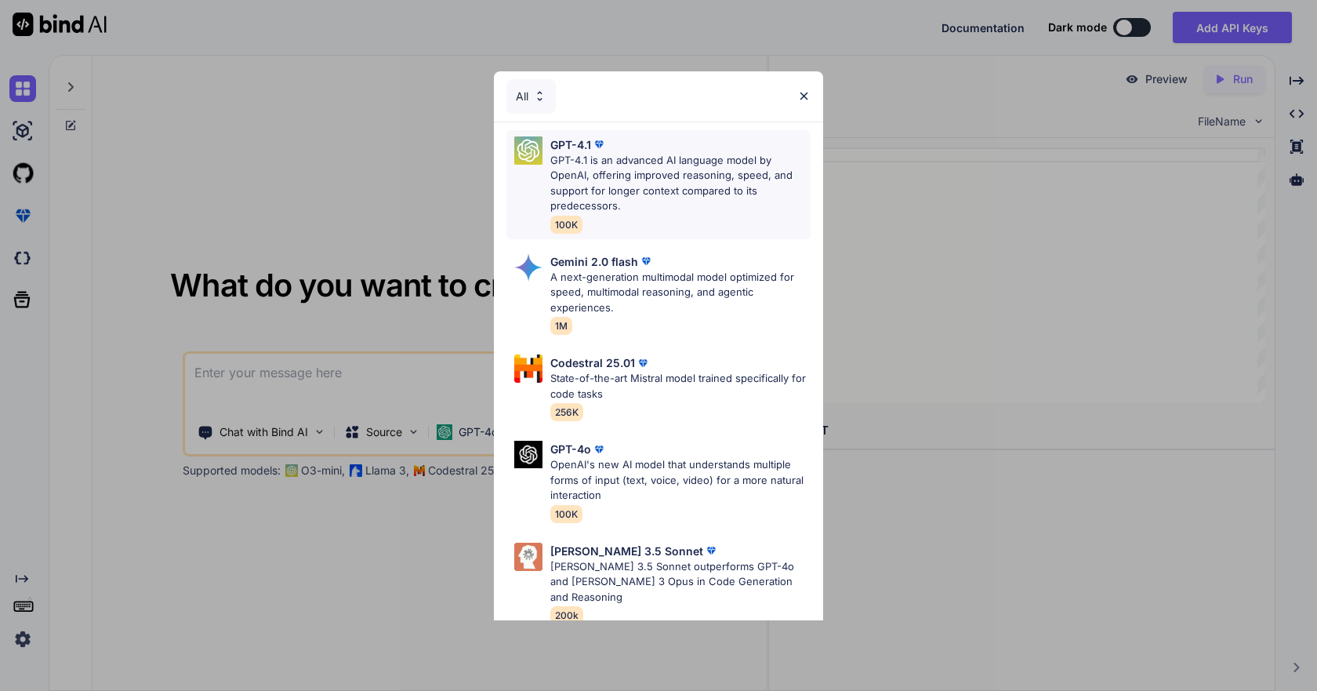
click at [631, 184] on p "GPT-4.1 is an advanced AI language model by OpenAI, offering improved reasoning…" at bounding box center [680, 183] width 260 height 61
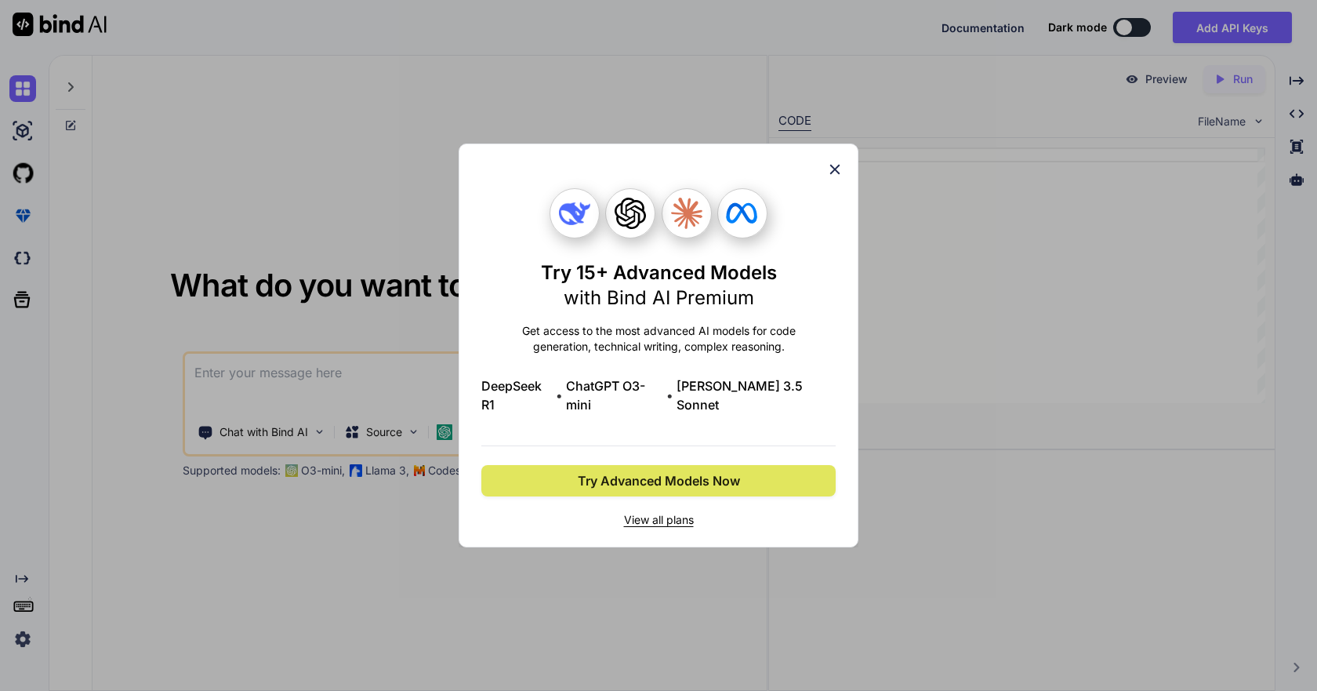
click at [700, 478] on span "Try Advanced Models Now" at bounding box center [659, 480] width 162 height 19
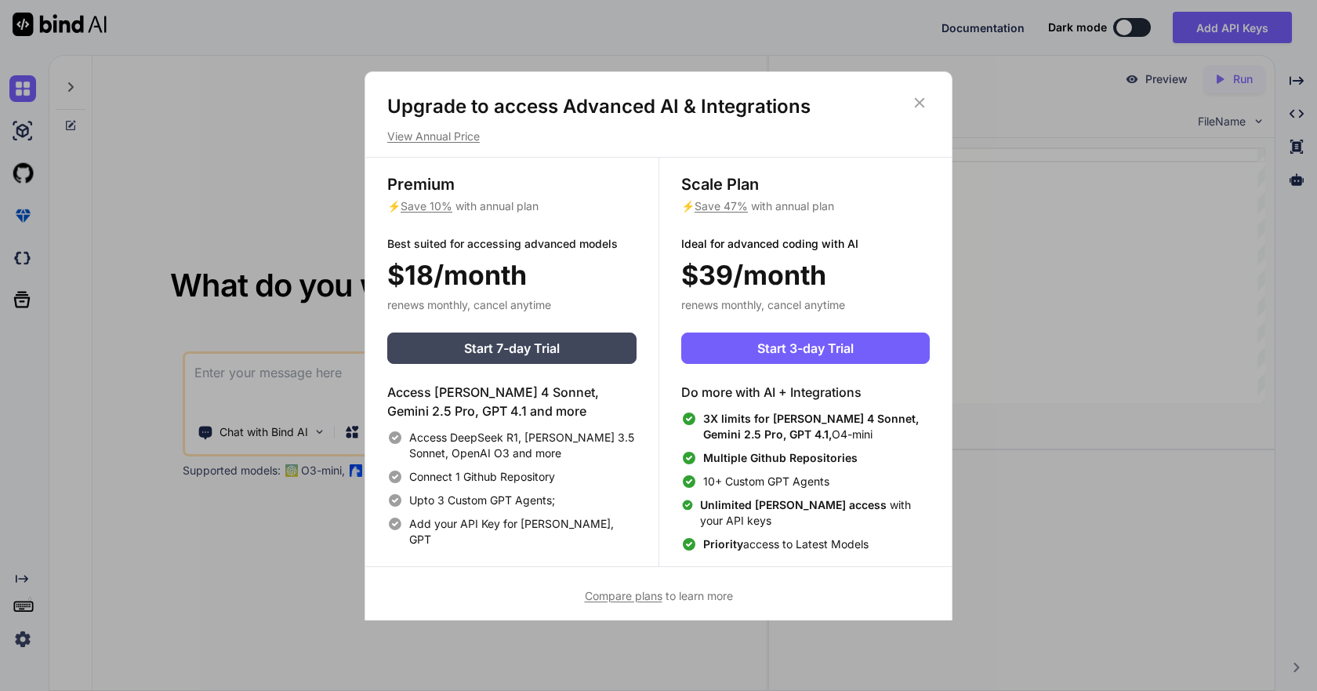
click at [921, 102] on icon at bounding box center [920, 102] width 10 height 10
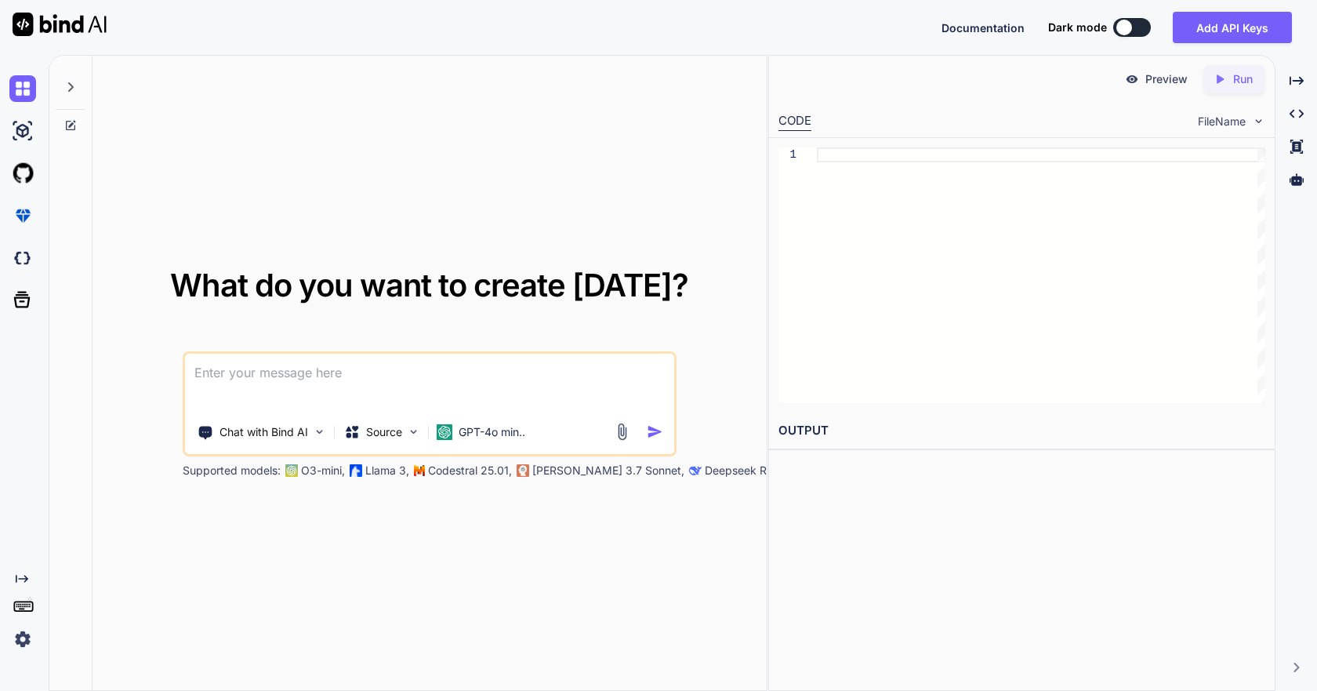
click at [456, 392] on textarea at bounding box center [429, 383] width 489 height 58
type textarea "create ecommerce website"
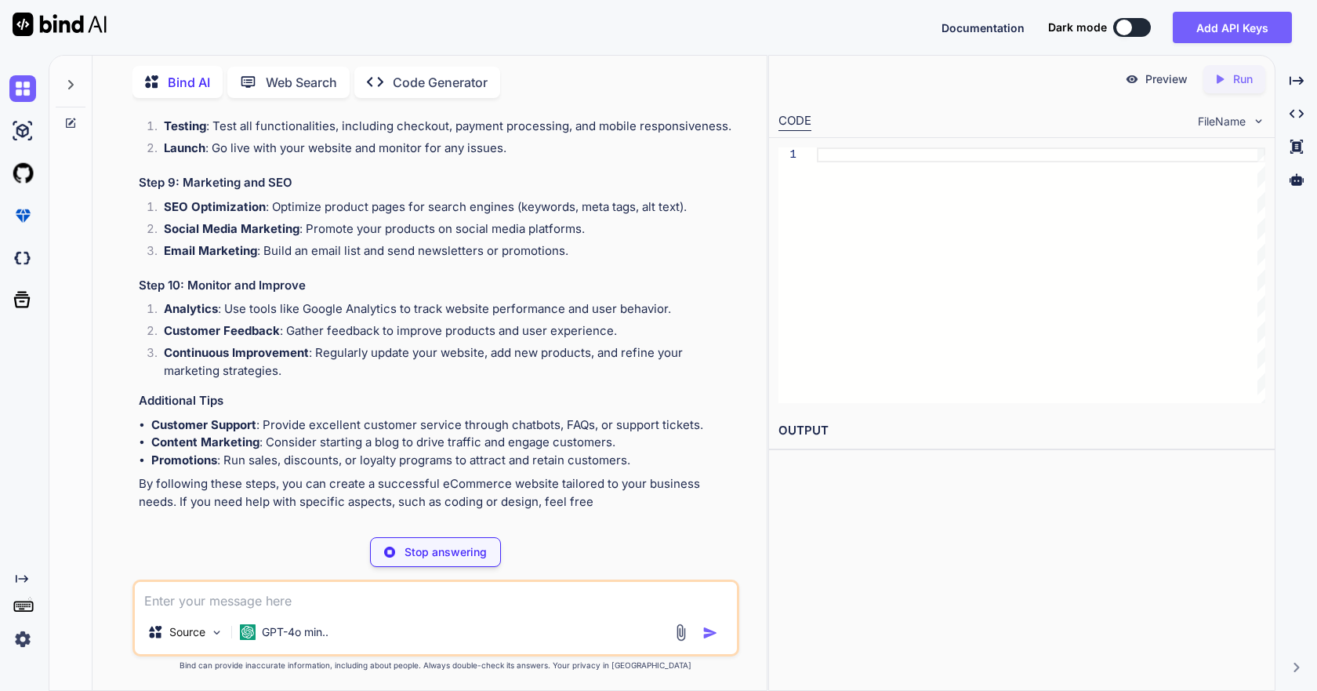
scroll to position [870, 0]
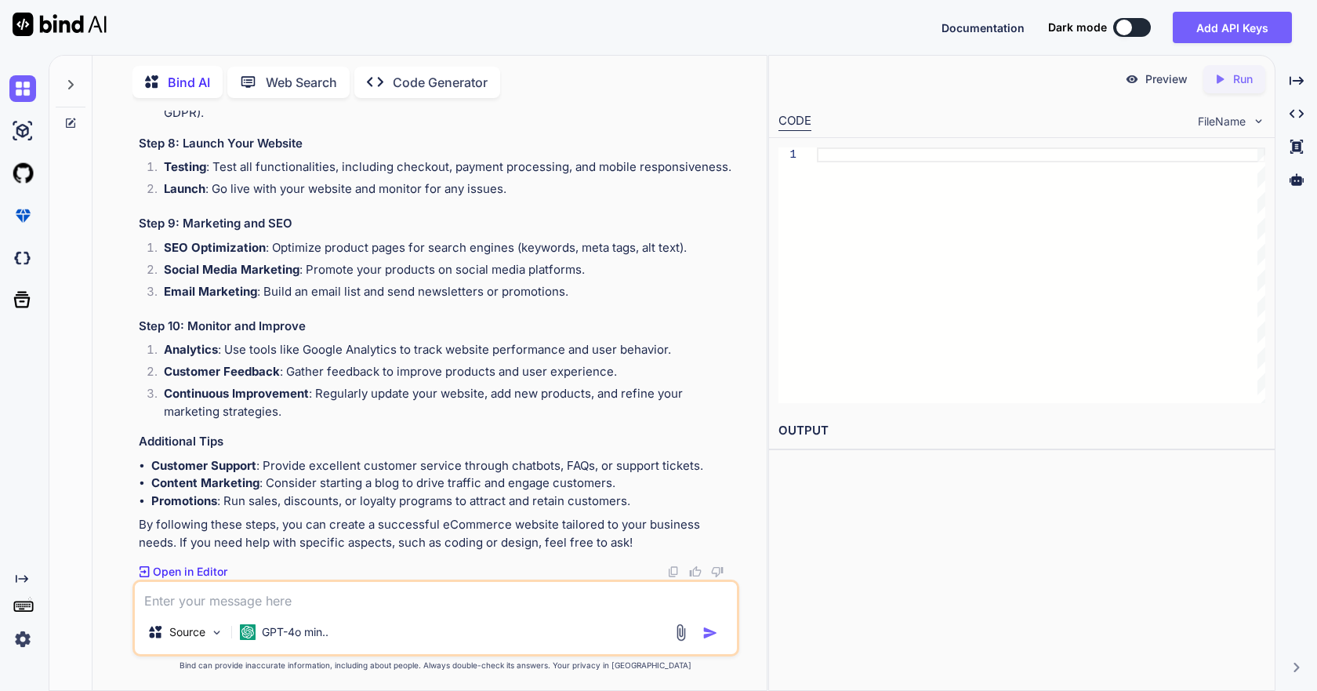
click at [182, 568] on p "Open in Editor" at bounding box center [190, 572] width 74 height 16
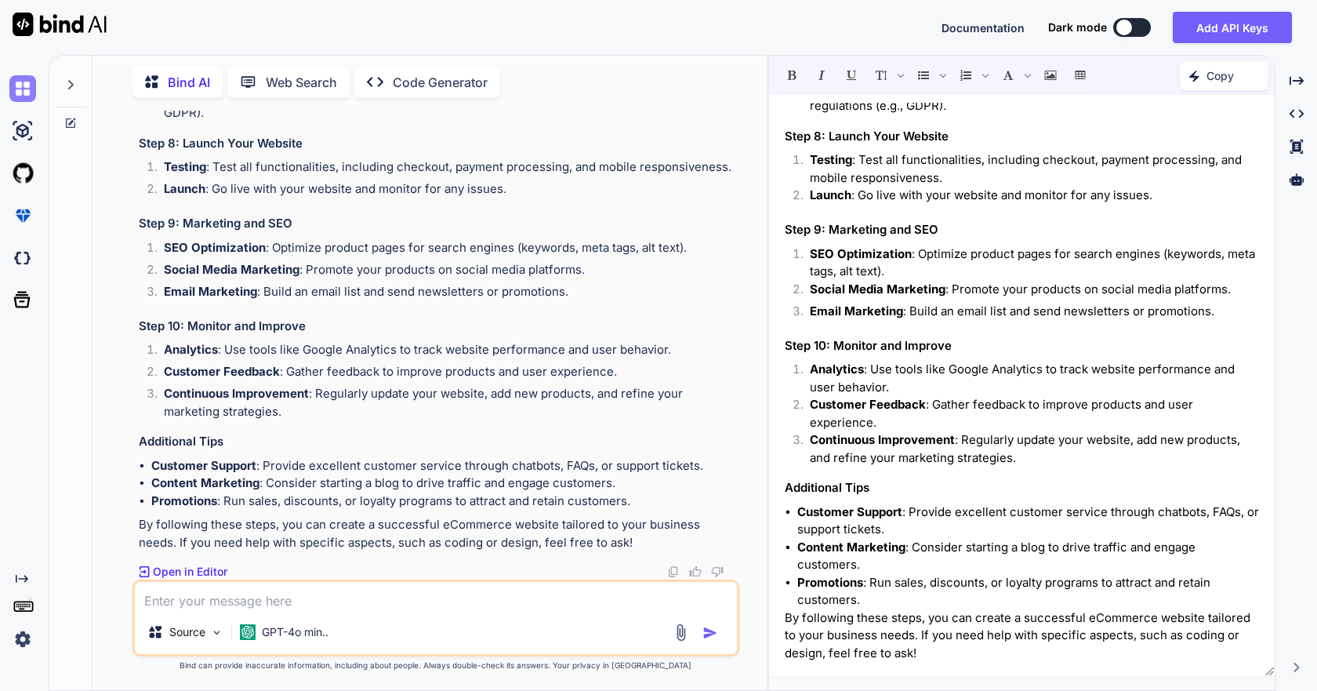
click at [31, 92] on img at bounding box center [22, 88] width 27 height 27
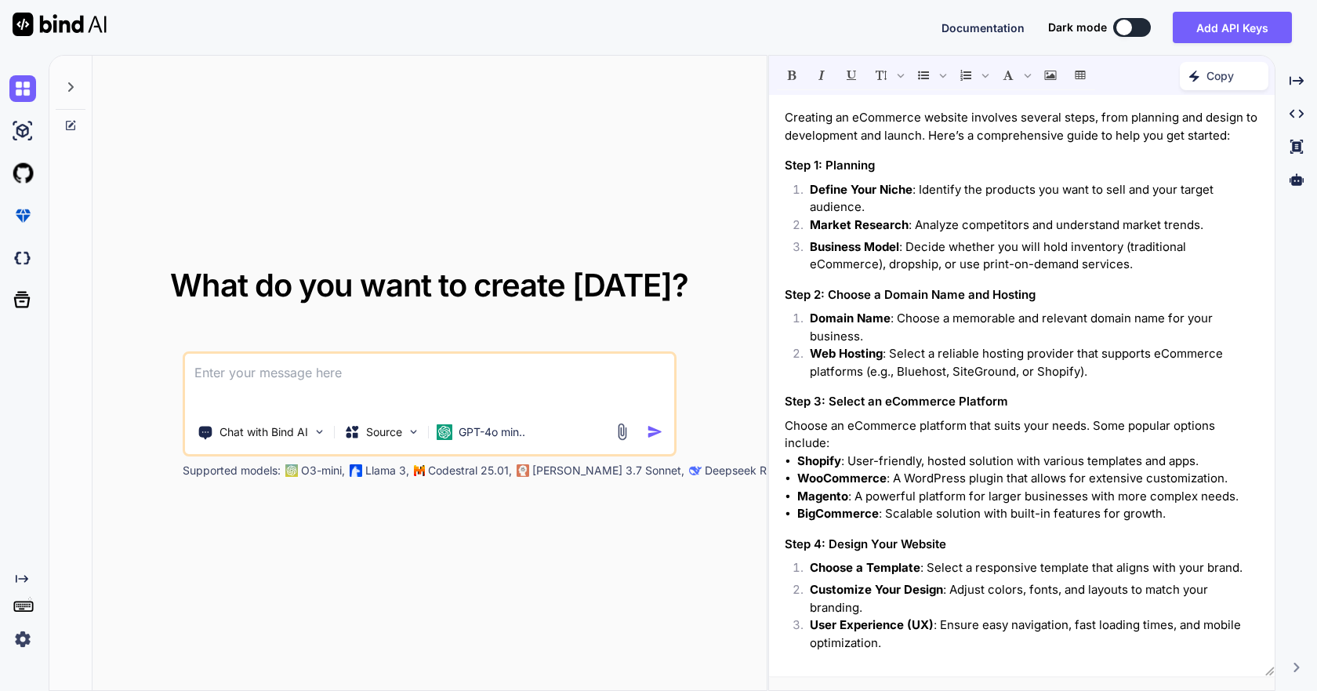
click at [928, 237] on li "Market Research : Analyze competitors and understand market trends." at bounding box center [1028, 227] width 462 height 22
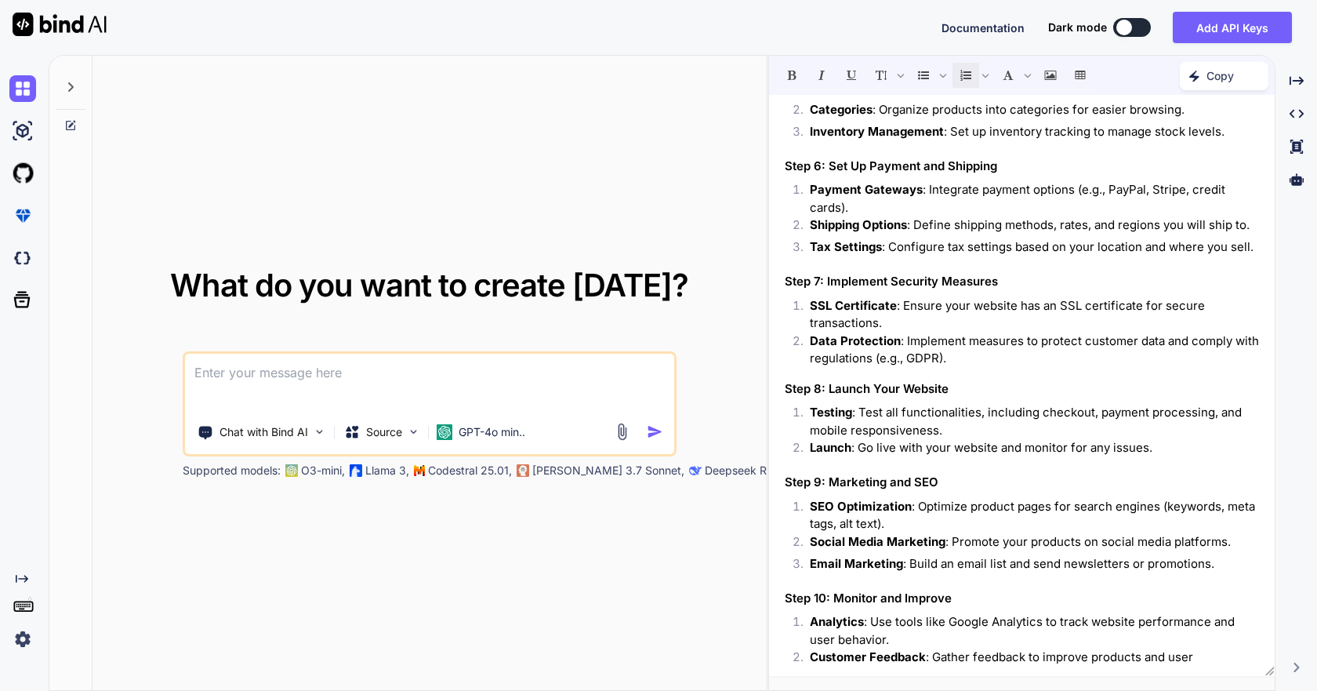
scroll to position [875, 0]
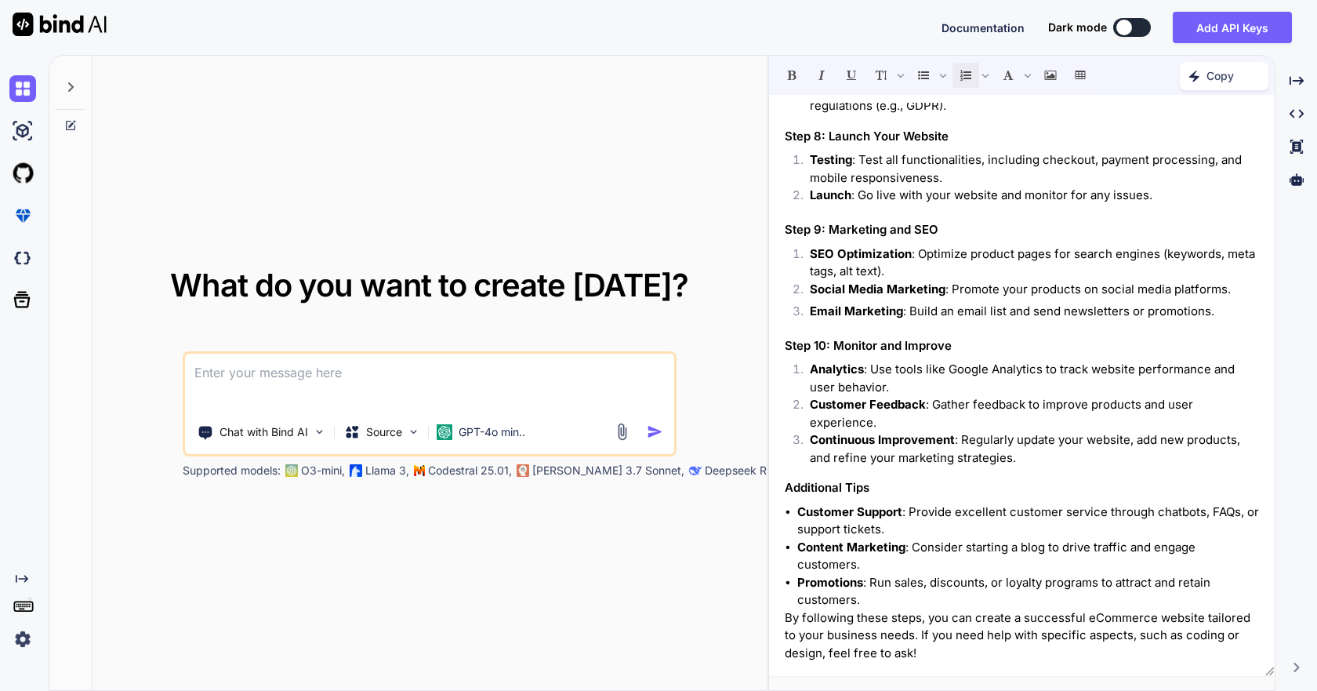
click at [485, 390] on textarea at bounding box center [429, 383] width 489 height 58
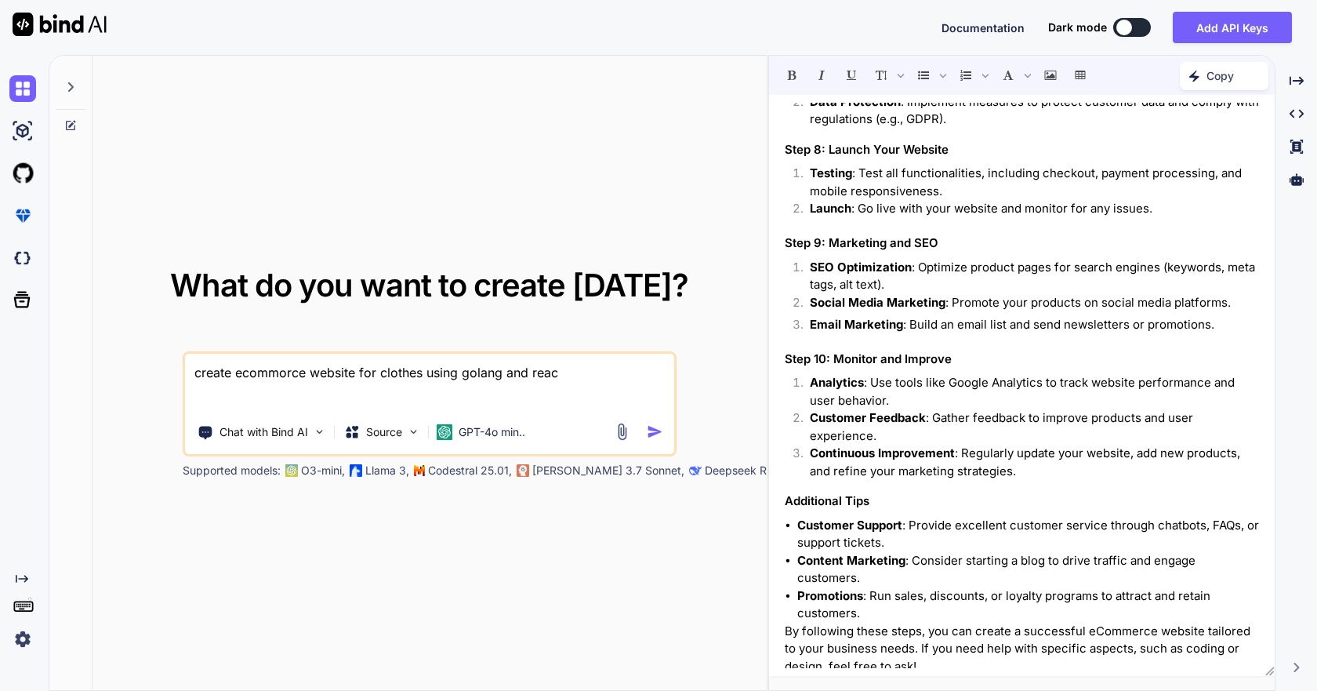
type textarea "create ecommorce website for clothes using golang and react"
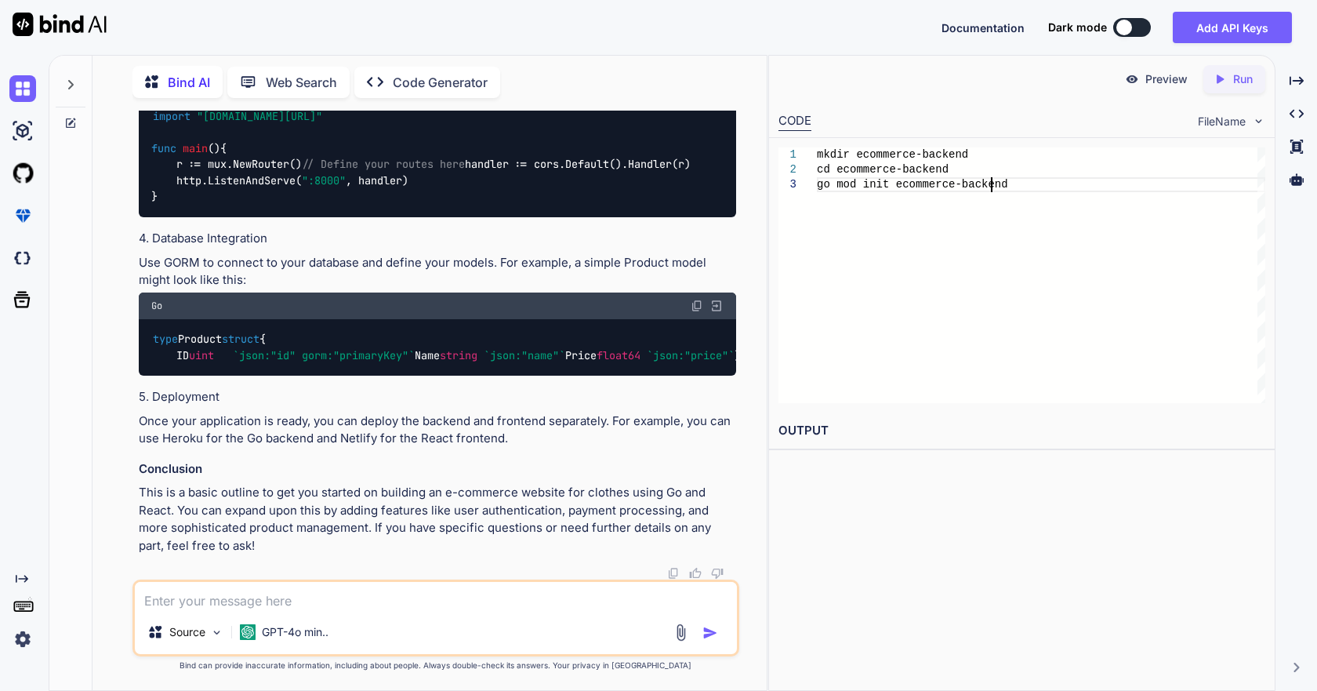
click at [932, 358] on div "mkdir ecommerce-backend cd ecommerce-backend go mod init ecommerce-backend" at bounding box center [1041, 275] width 449 height 256
click at [1040, 191] on div "mkdir ecommerce-backend cd ecommerce-backend go mod init ecommerce-backend" at bounding box center [1041, 275] width 449 height 256
type textarea "mkdir ecommerce-backend cd ecommerce-backend go mod init ecommerce-backend"
click at [1239, 77] on p "Run" at bounding box center [1243, 79] width 20 height 16
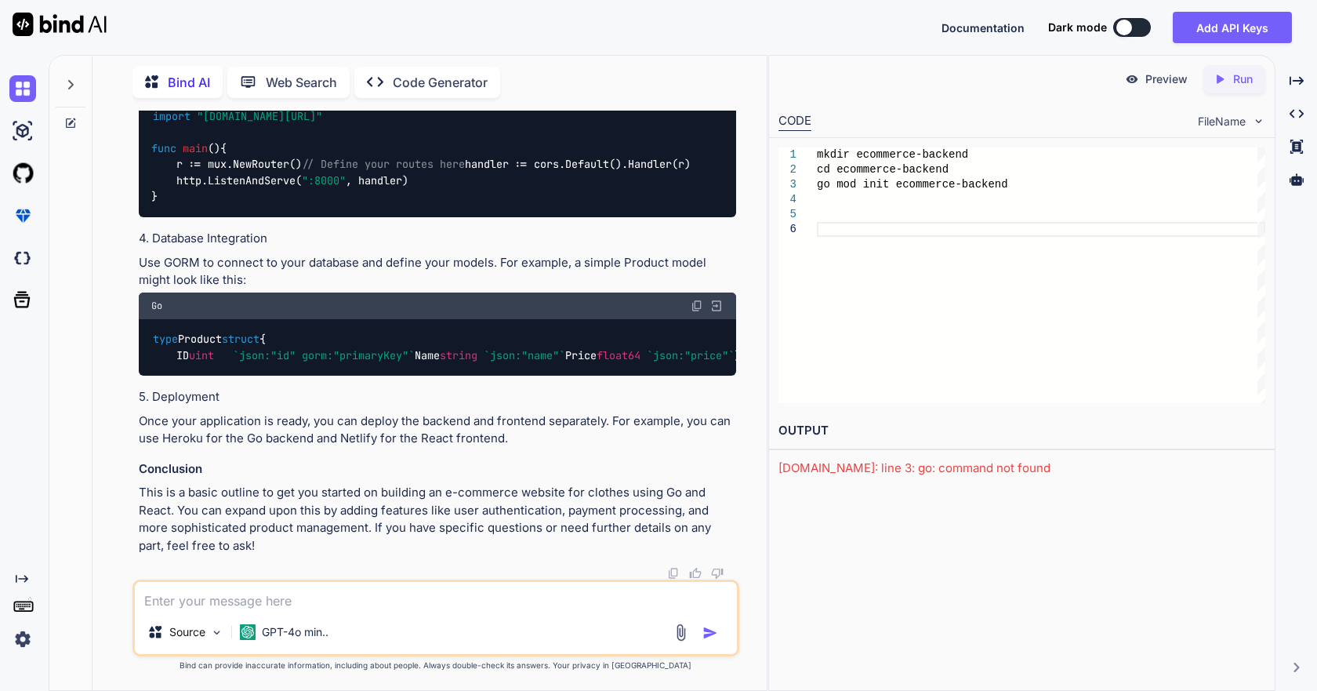
scroll to position [2171, 0]
click at [301, 599] on textarea at bounding box center [435, 596] width 601 height 28
type textarea "generate the code"
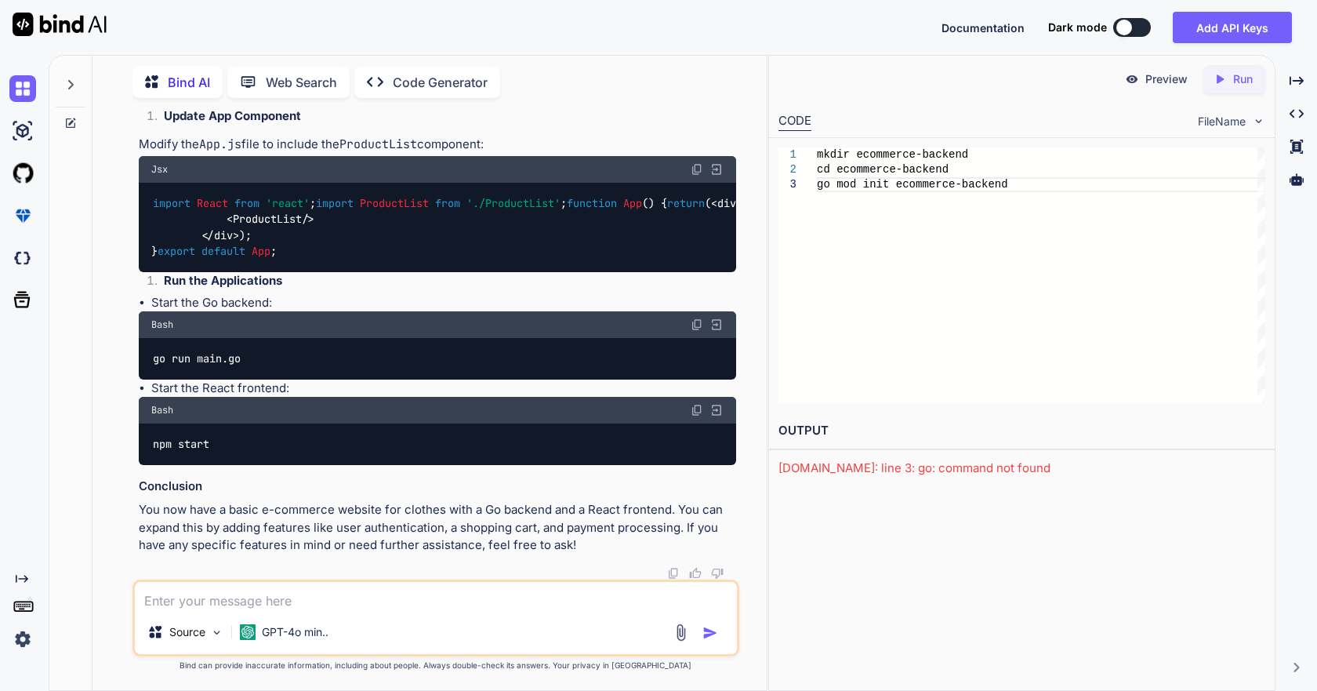
scroll to position [5370, 0]
click at [179, 603] on textarea at bounding box center [435, 596] width 601 height 28
type textarea "give me complete code with db connection"
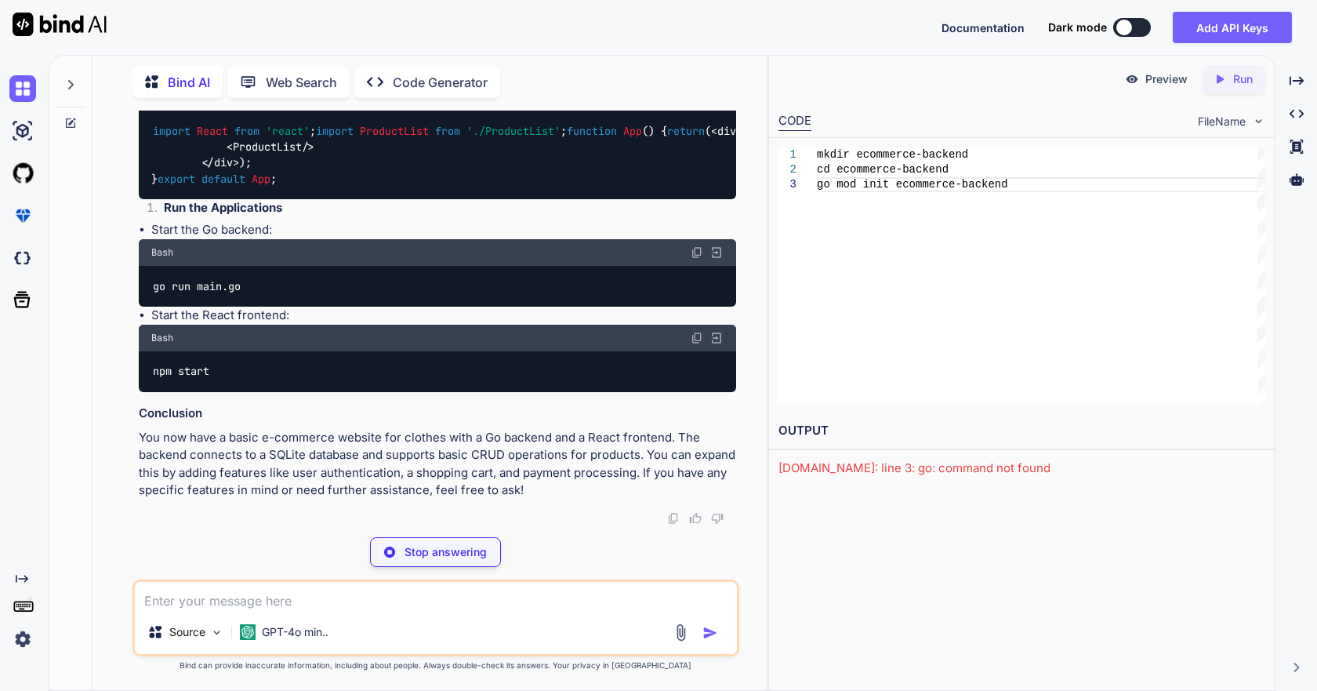
scroll to position [8604, 0]
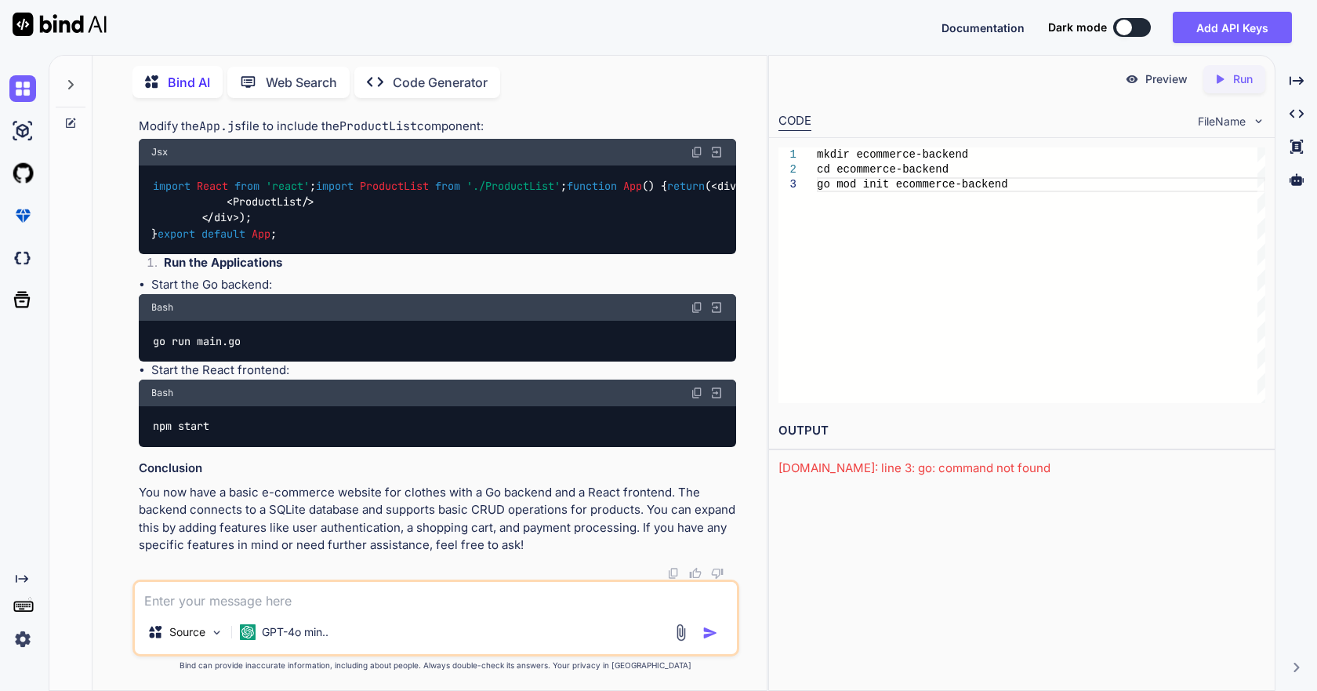
click at [400, 604] on textarea at bounding box center [435, 596] width 601 height 28
drag, startPoint x: 325, startPoint y: 527, endPoint x: 636, endPoint y: 522, distance: 310.6
click at [636, 522] on p "You now have a basic e-commerce website for clothes with a Go backend and a Rea…" at bounding box center [437, 519] width 597 height 71
copy p "uthentication, a shopping cart, and payment processing"
click at [321, 603] on textarea at bounding box center [435, 596] width 601 height 28
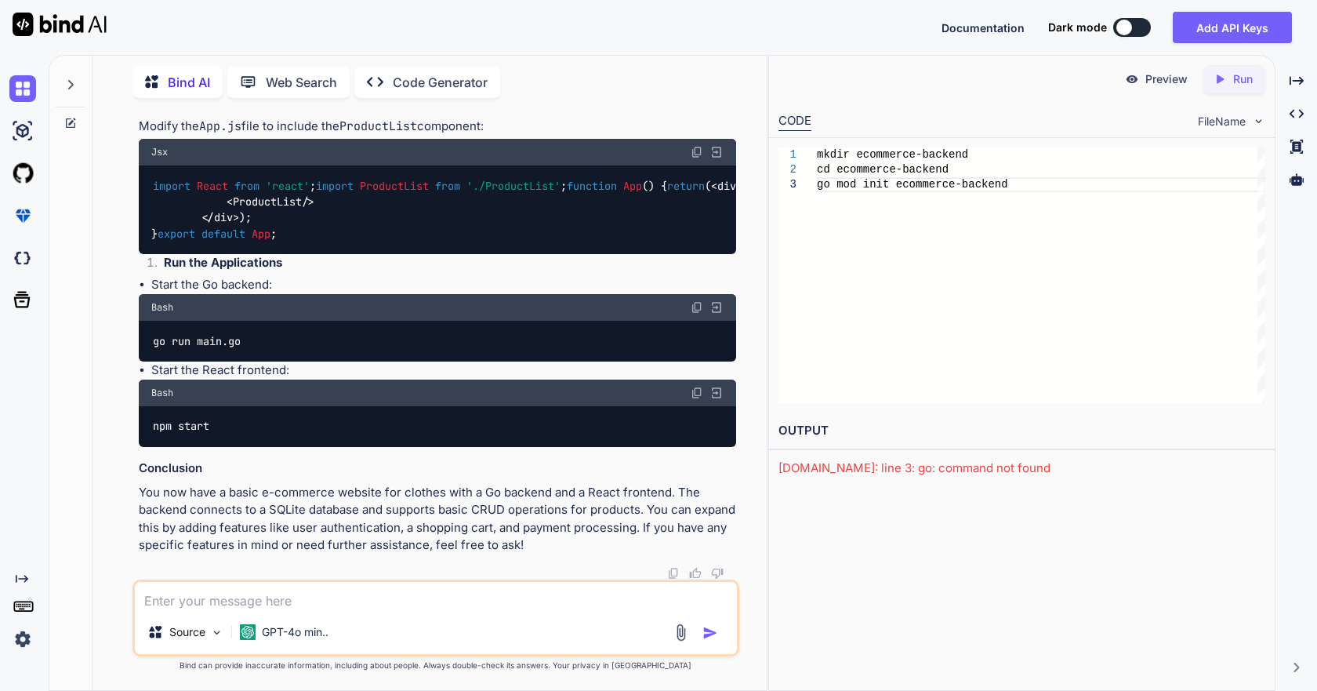
paste textarea "uthentication, a shopping cart, and payment processing"
type textarea "uthentication, a shopping cart, and payment processing"
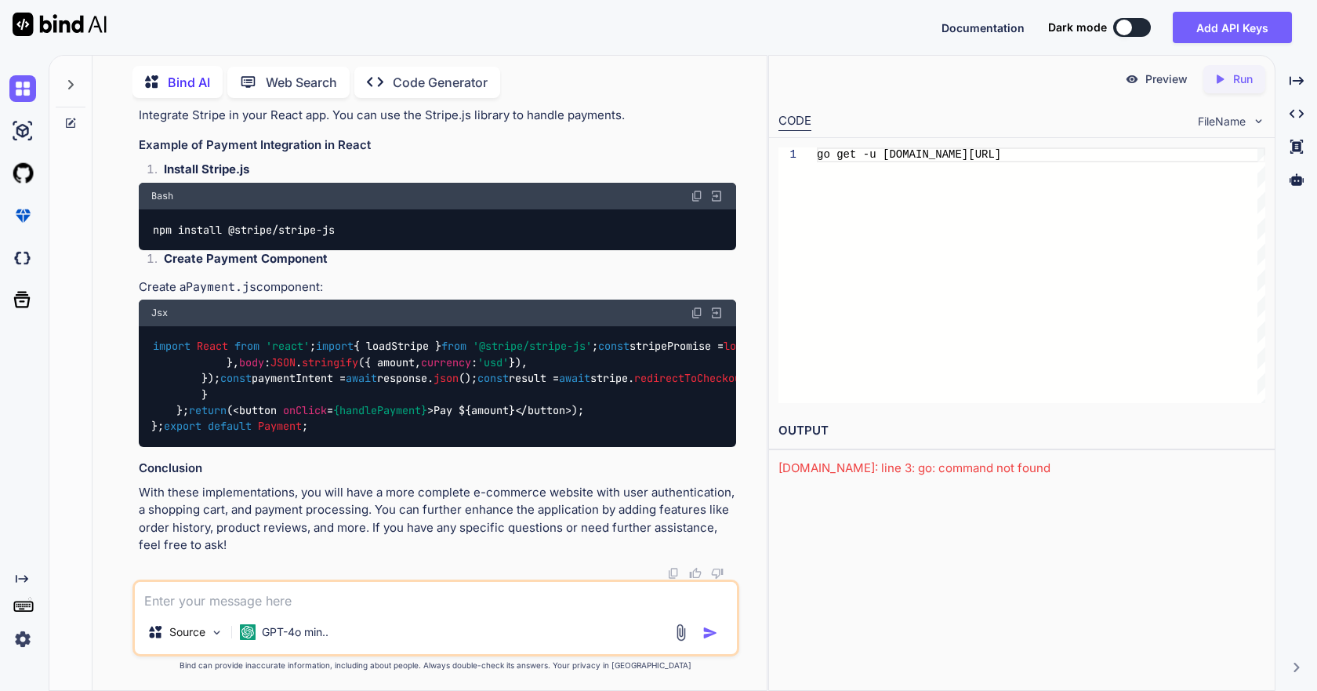
scroll to position [12459, 0]
click at [1101, 154] on div "go get -u [DOMAIN_NAME][URL]" at bounding box center [1041, 275] width 449 height 256
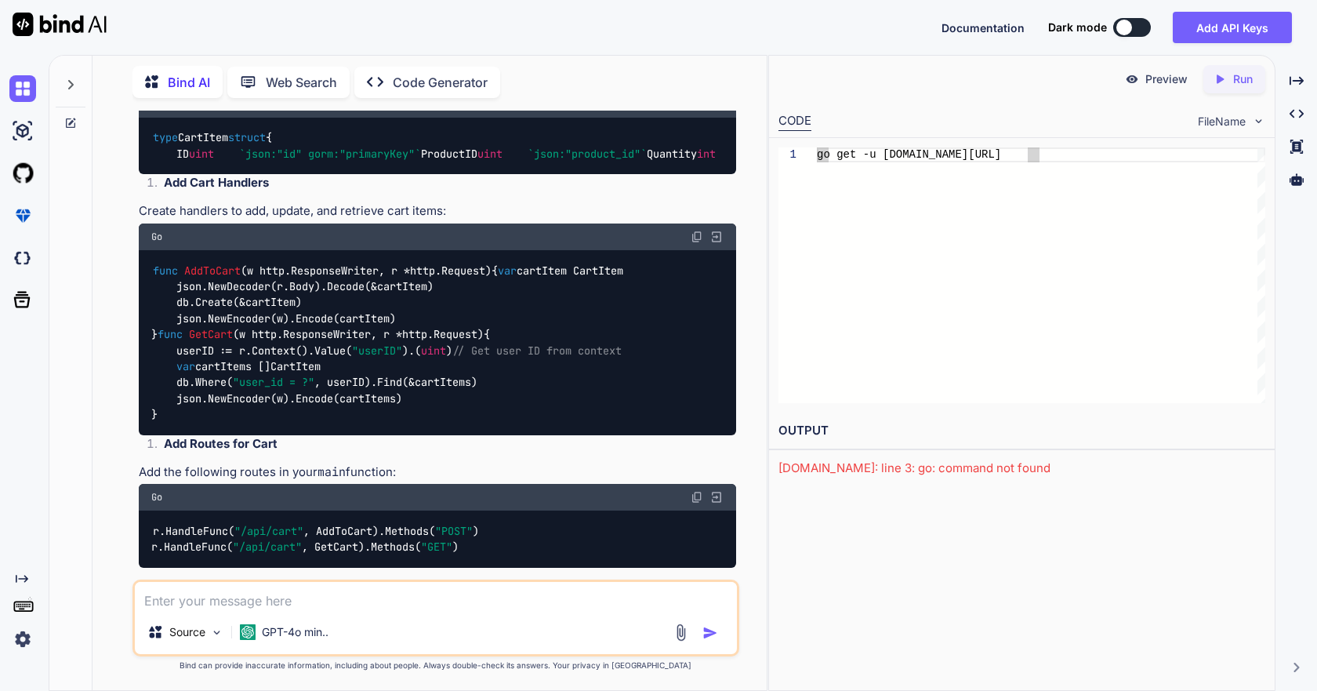
scroll to position [7127, 0]
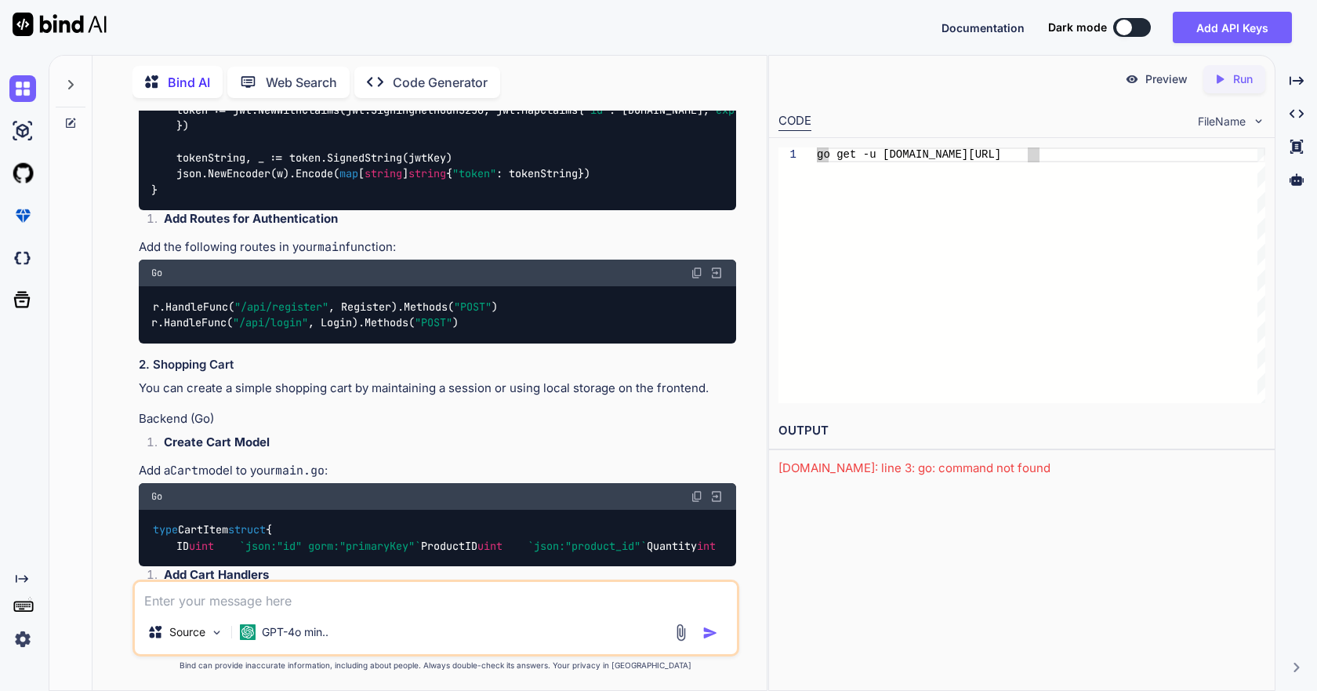
click at [390, 75] on icon "Created with Pixso." at bounding box center [380, 82] width 26 height 16
click at [439, 76] on p "Code Generator" at bounding box center [440, 82] width 95 height 19
click at [330, 76] on p "Web Search" at bounding box center [301, 82] width 71 height 19
click at [454, 74] on p "Code Generator" at bounding box center [440, 82] width 95 height 19
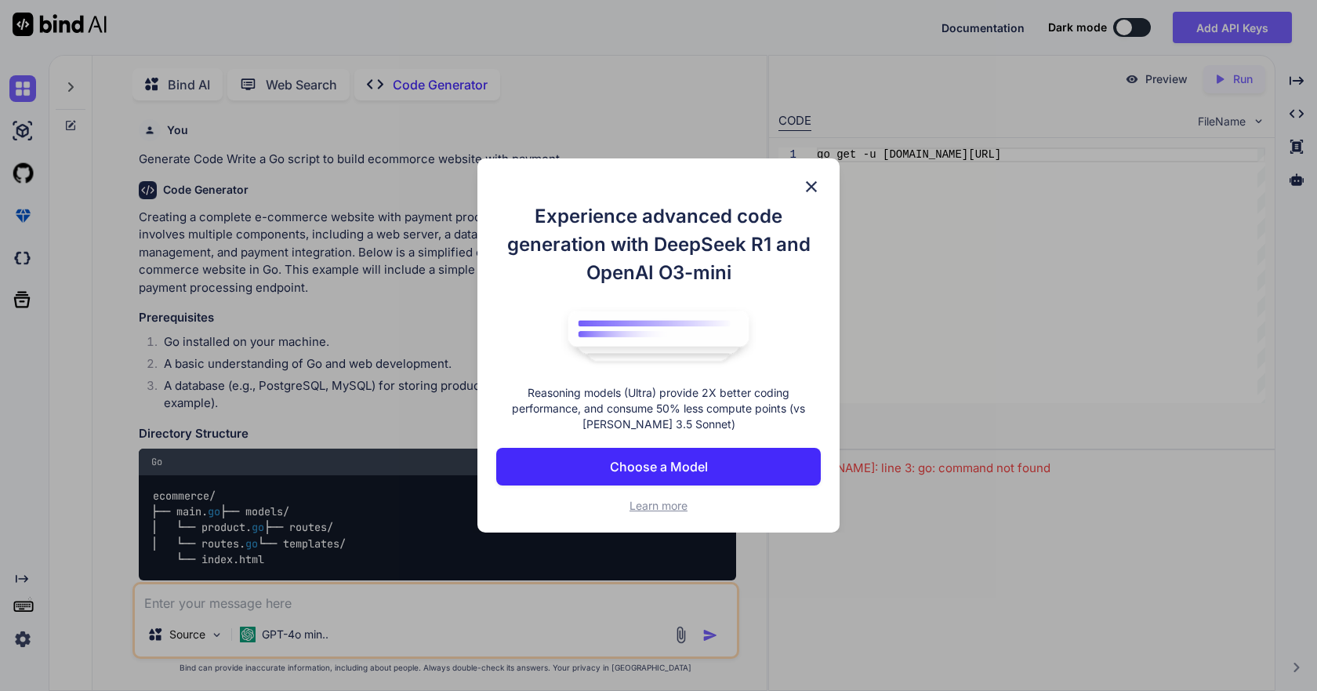
scroll to position [6, 0]
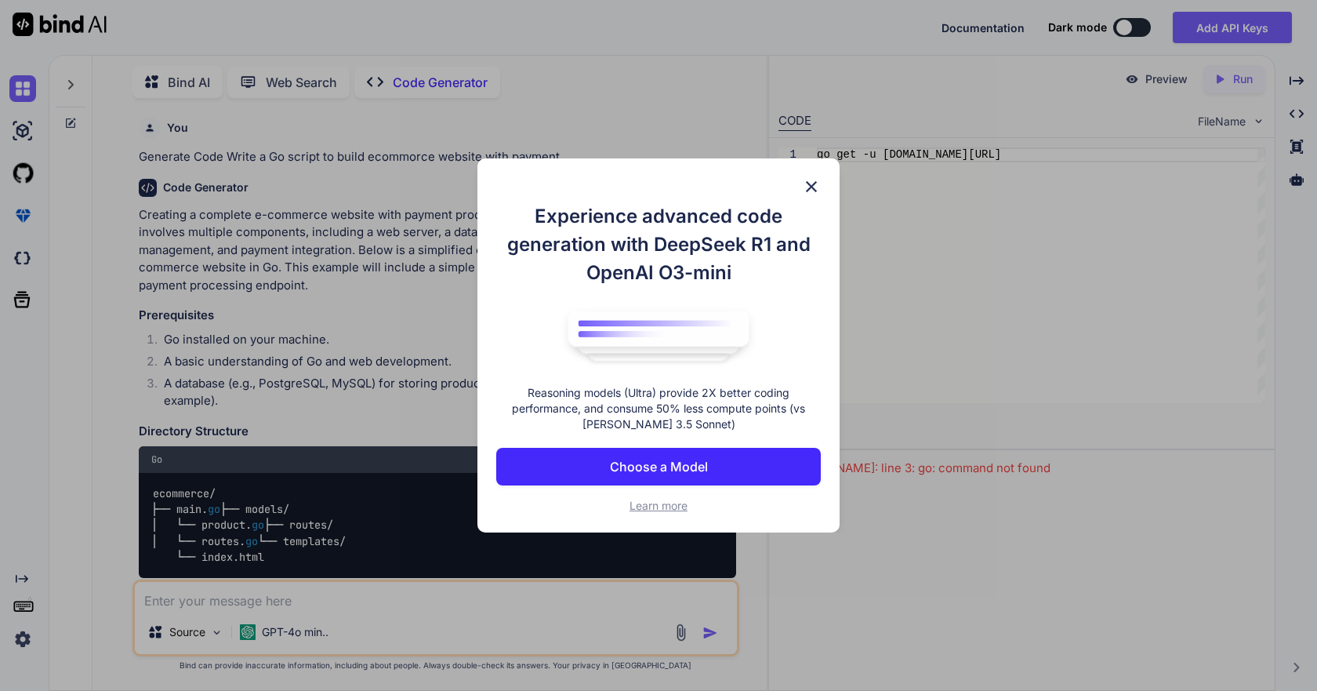
click at [815, 183] on img at bounding box center [811, 186] width 19 height 19
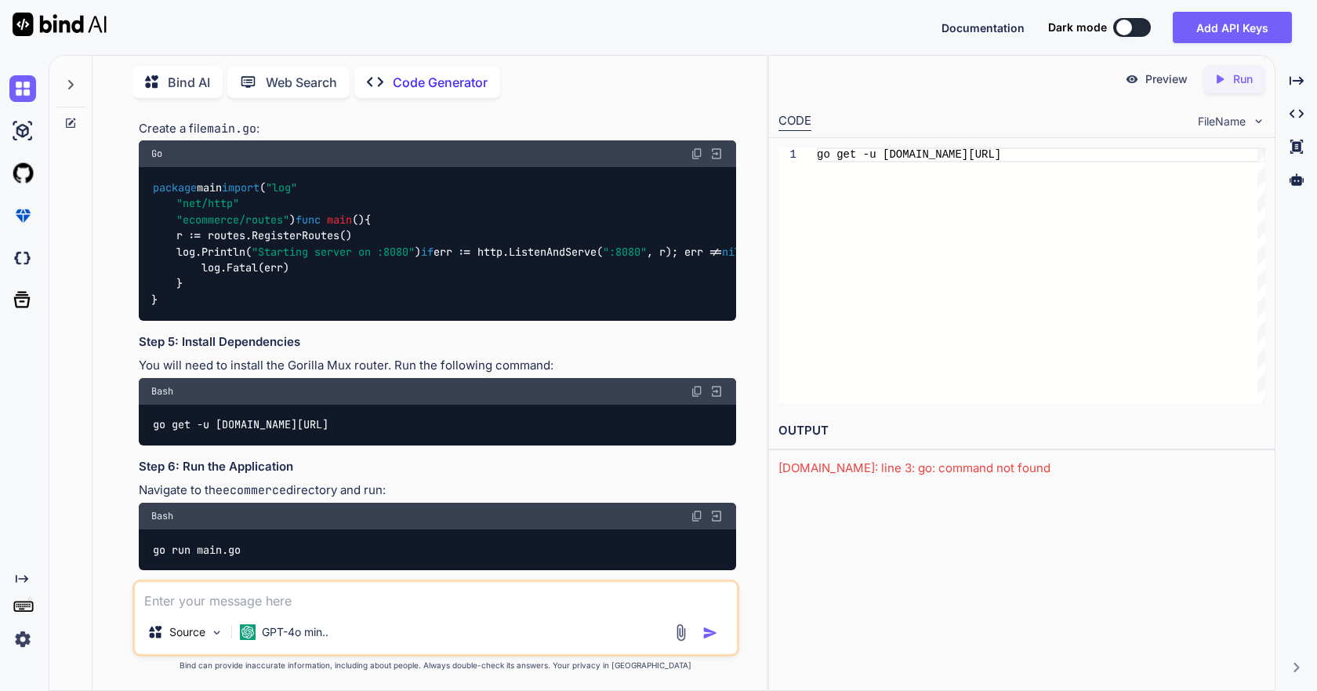
scroll to position [1725, 0]
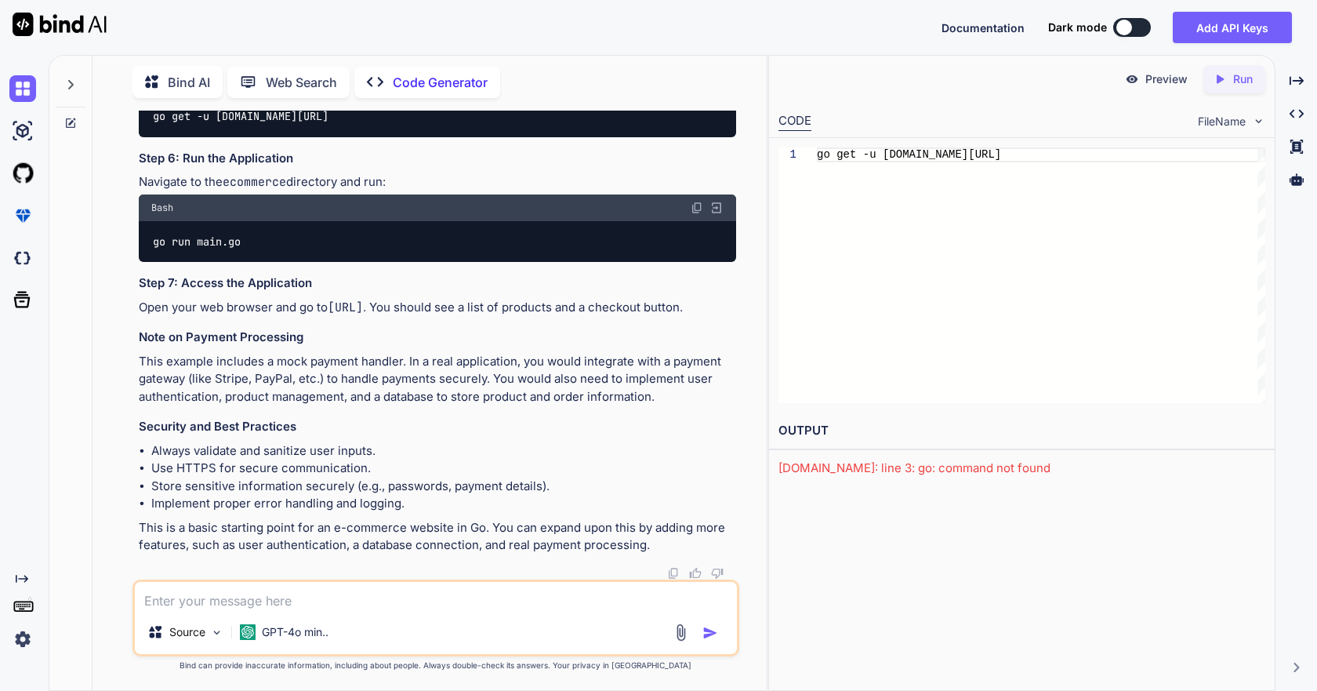
click at [166, 77] on icon at bounding box center [156, 82] width 23 height 20
click at [173, 79] on p "Bind AI" at bounding box center [189, 82] width 42 height 19
click at [207, 639] on div "Source" at bounding box center [185, 631] width 89 height 31
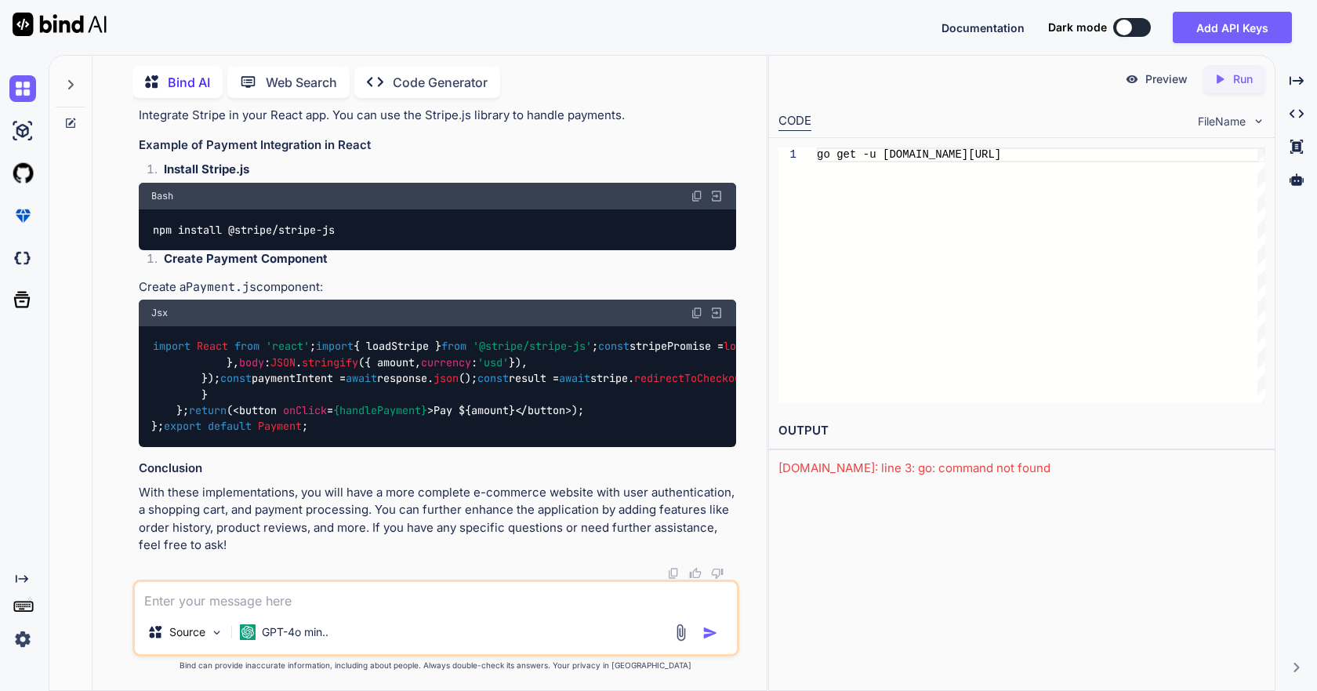
scroll to position [9465, 0]
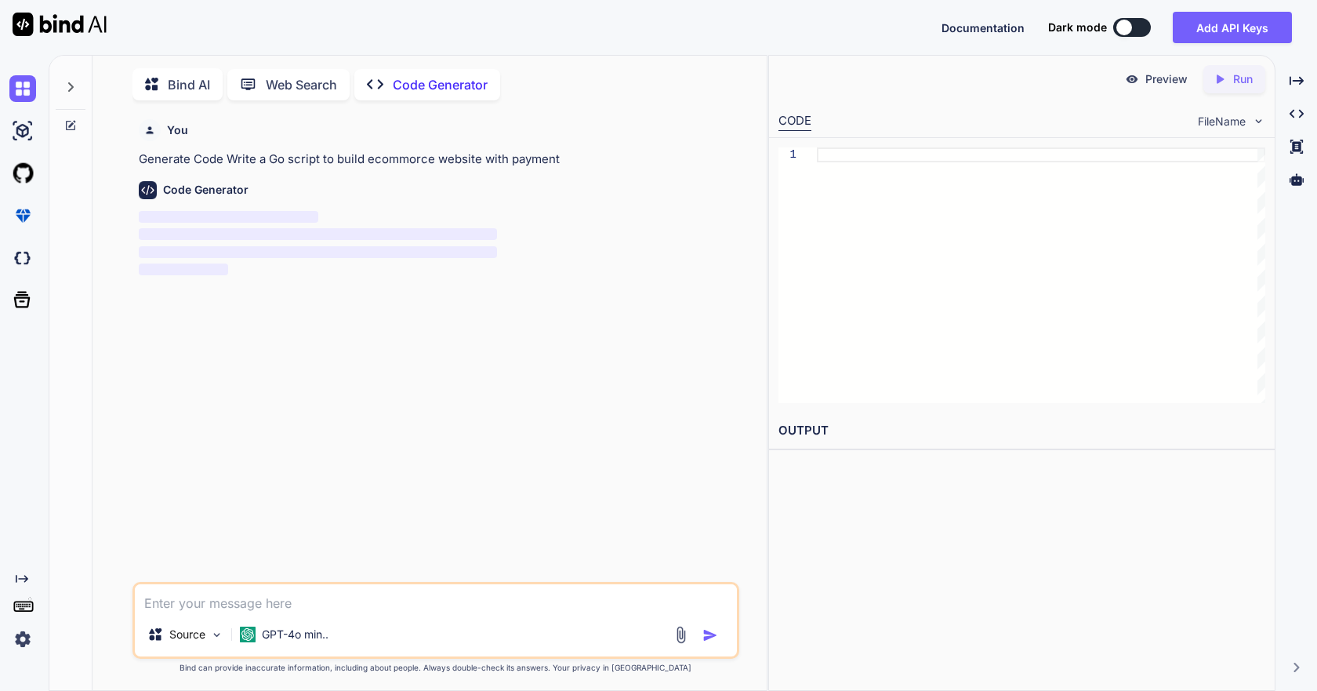
scroll to position [6, 0]
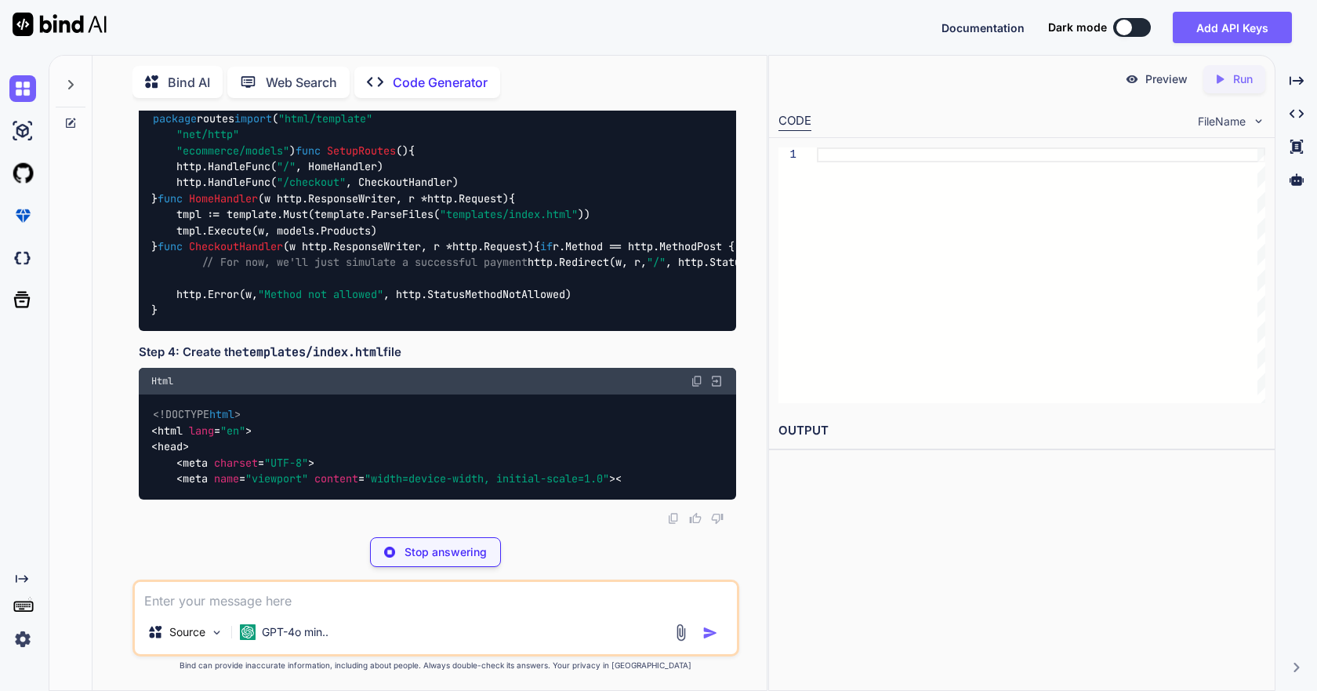
scroll to position [1489, 0]
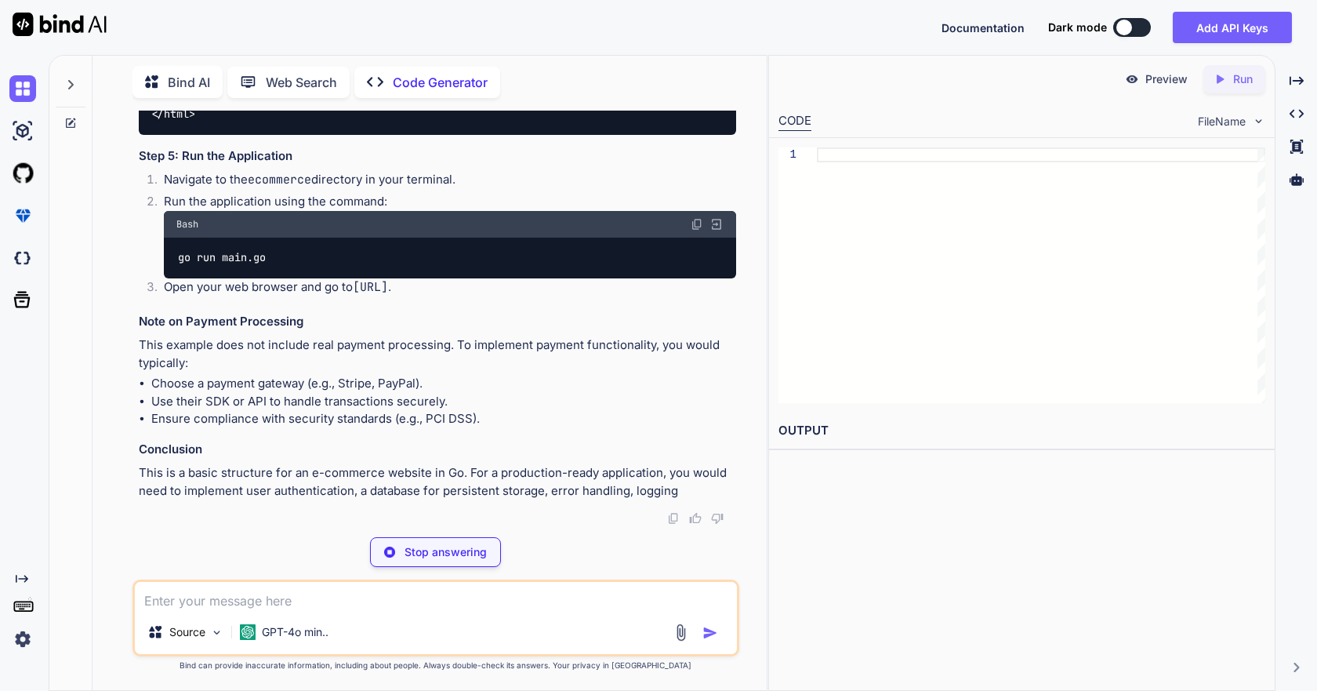
type textarea "x"
type textarea "├── main.go ├── models/ │ └── product.go ├── routes/ │ └── routes.go └── templa…"
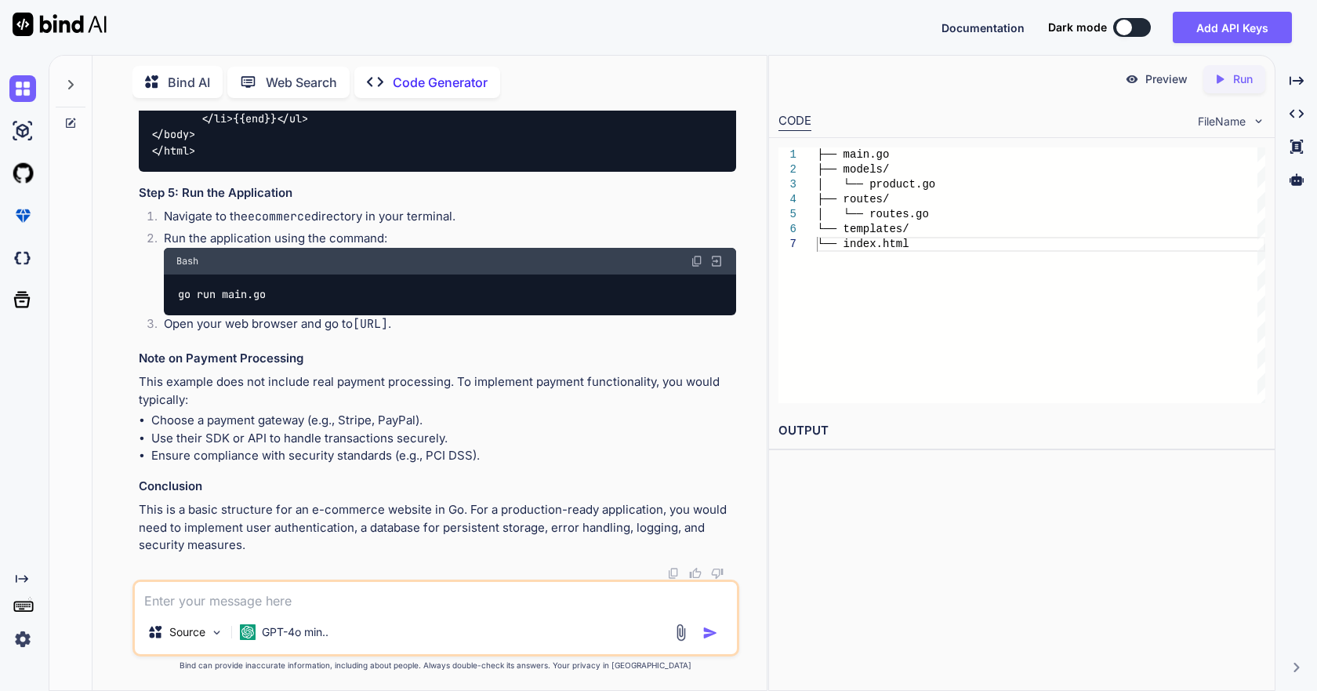
scroll to position [2073, 0]
type textarea "x"
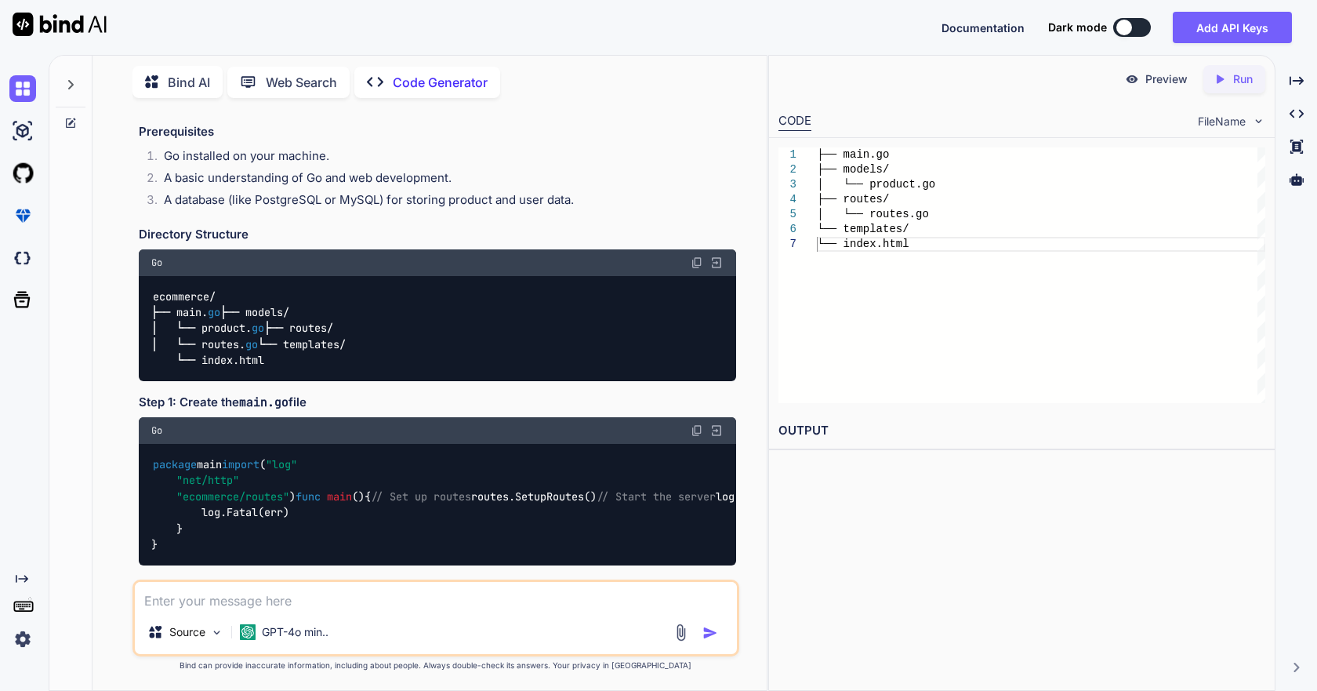
scroll to position [0, 0]
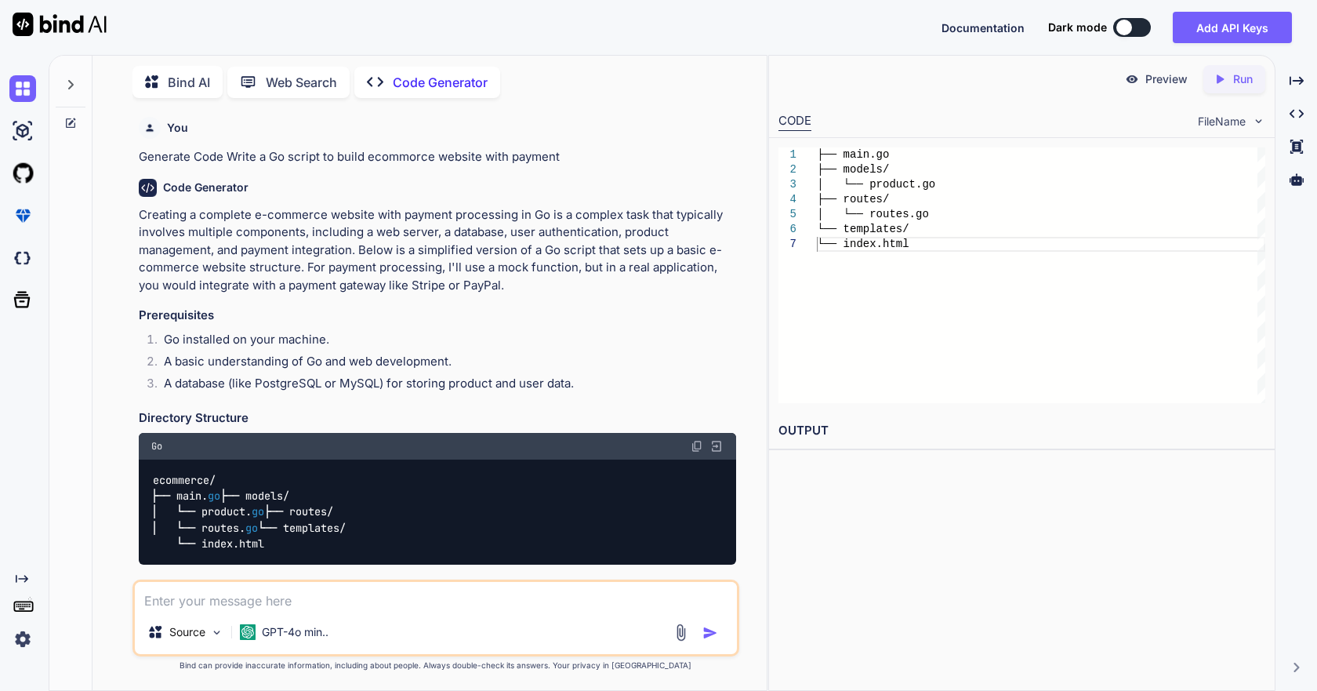
click at [292, 593] on textarea at bounding box center [435, 596] width 601 height 28
paste textarea "npm error code ENOENT npm error syscall open npm error path C:\Users\home\ecomm…"
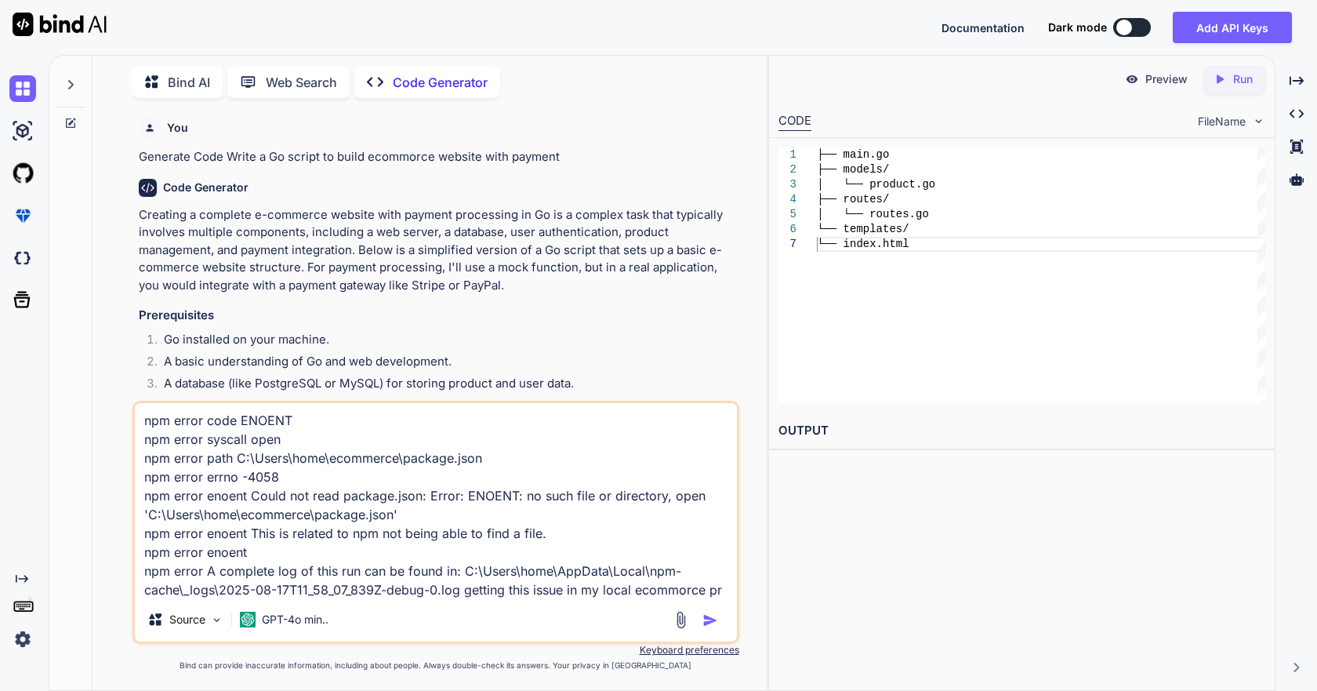
scroll to position [20, 0]
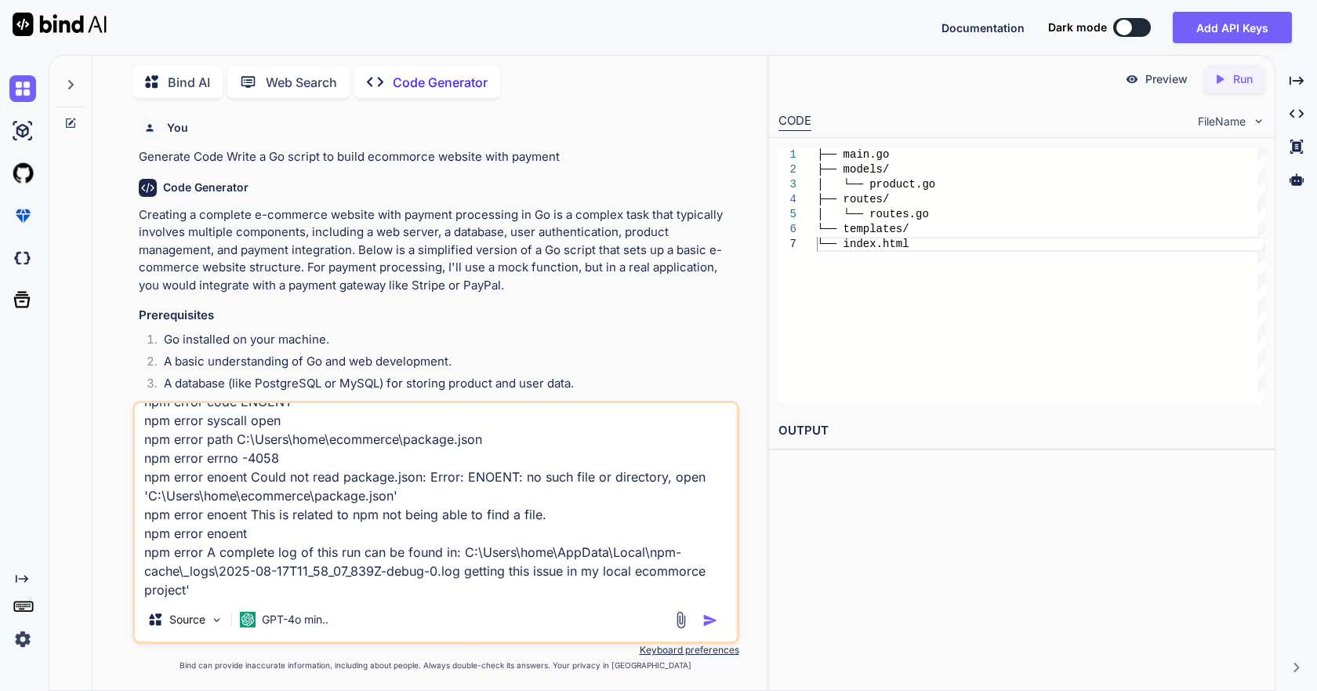
type textarea "npm error code ENOENT npm error syscall open npm error path C:\Users\home\ecomm…"
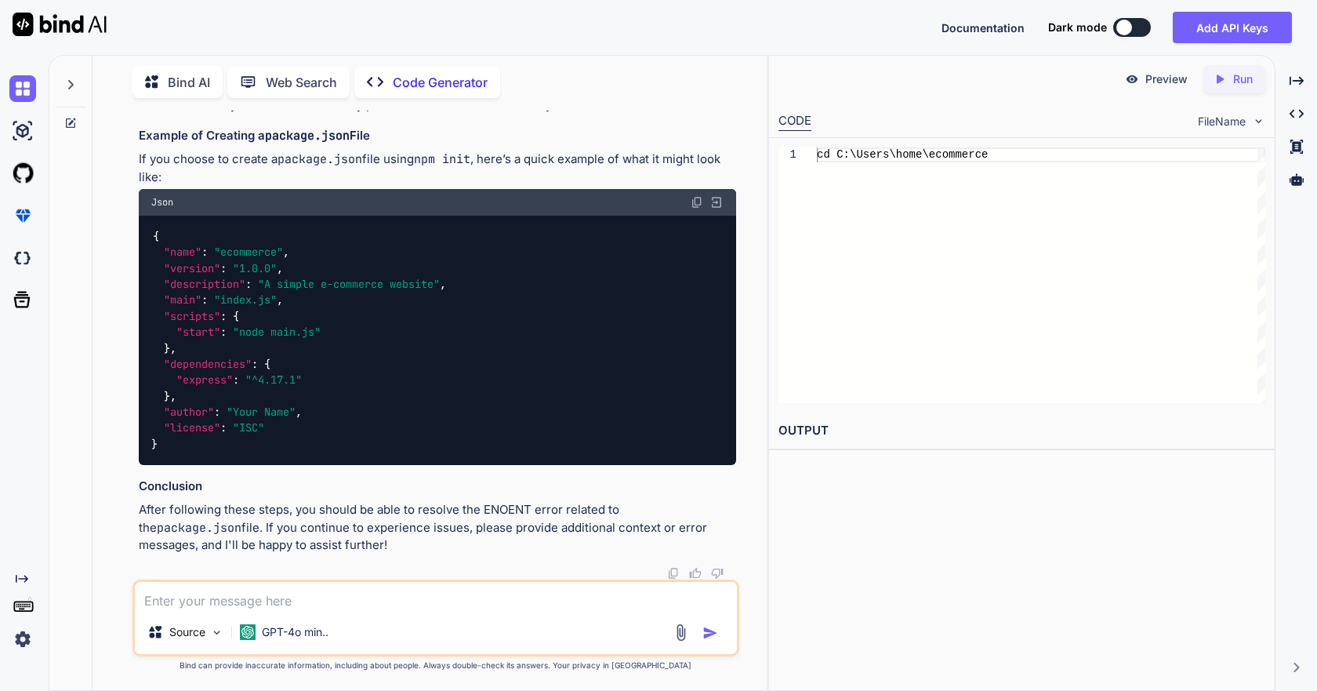
scroll to position [2757, 0]
drag, startPoint x: 251, startPoint y: 369, endPoint x: 152, endPoint y: 368, distance: 98.8
copy code "npm init"
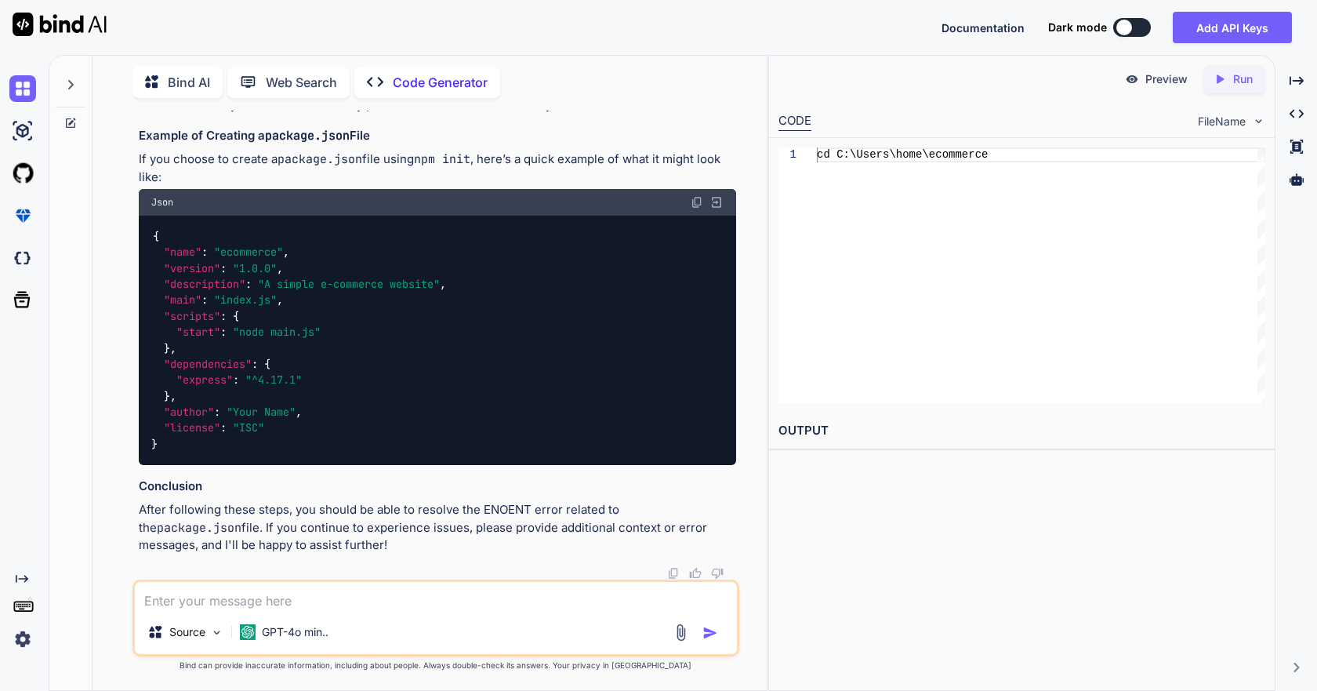
drag, startPoint x: 261, startPoint y: 400, endPoint x: 162, endPoint y: 387, distance: 100.5
copy code "npm install"
click at [480, 605] on textarea at bounding box center [435, 596] width 601 height 28
paste textarea "roperty 'items' does not exist on type '{ cart: Cart | null; loading: boolean; …"
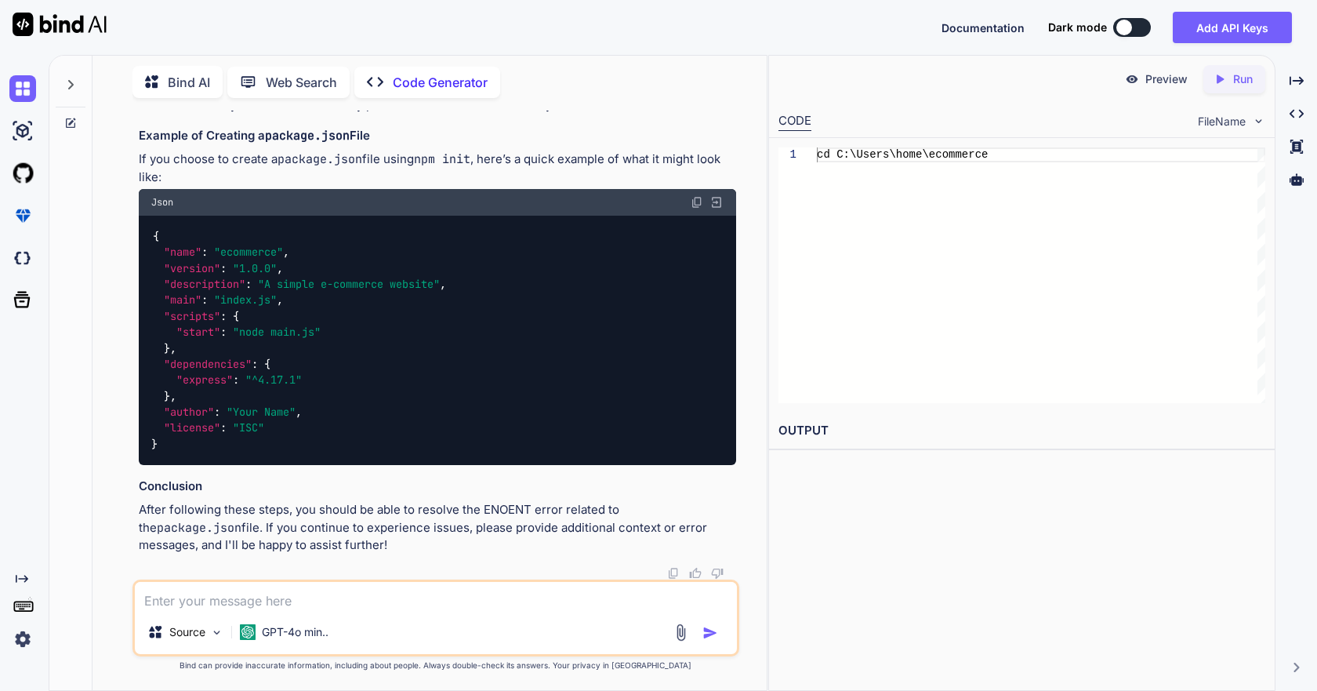
type textarea "roperty 'items' does not exist on type '{ cart: Cart | null; loading: boolean; …"
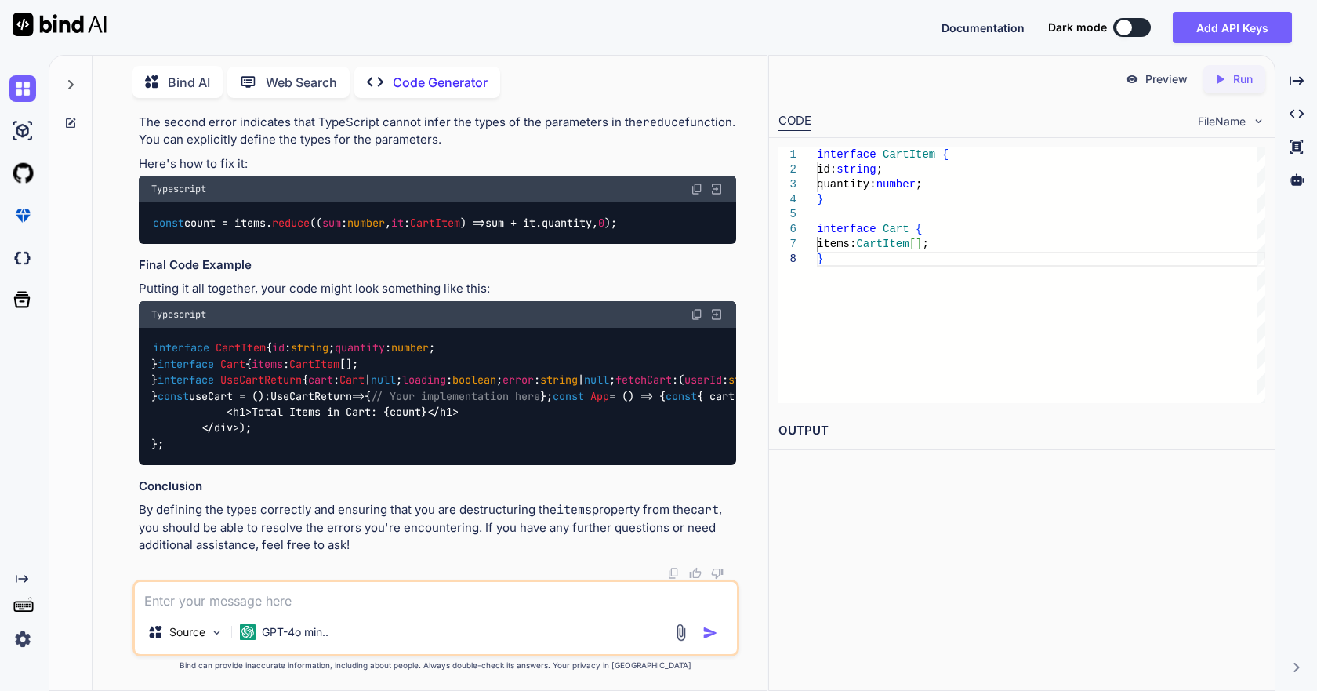
scroll to position [3879, 0]
click at [941, 210] on div "interface CartItem { id: string ; quantity: number ; } interface Cart { items: …" at bounding box center [1041, 275] width 449 height 256
type textarea "interface CartItem { id: string; quantity: number; } interface Cart { items: Ca…"
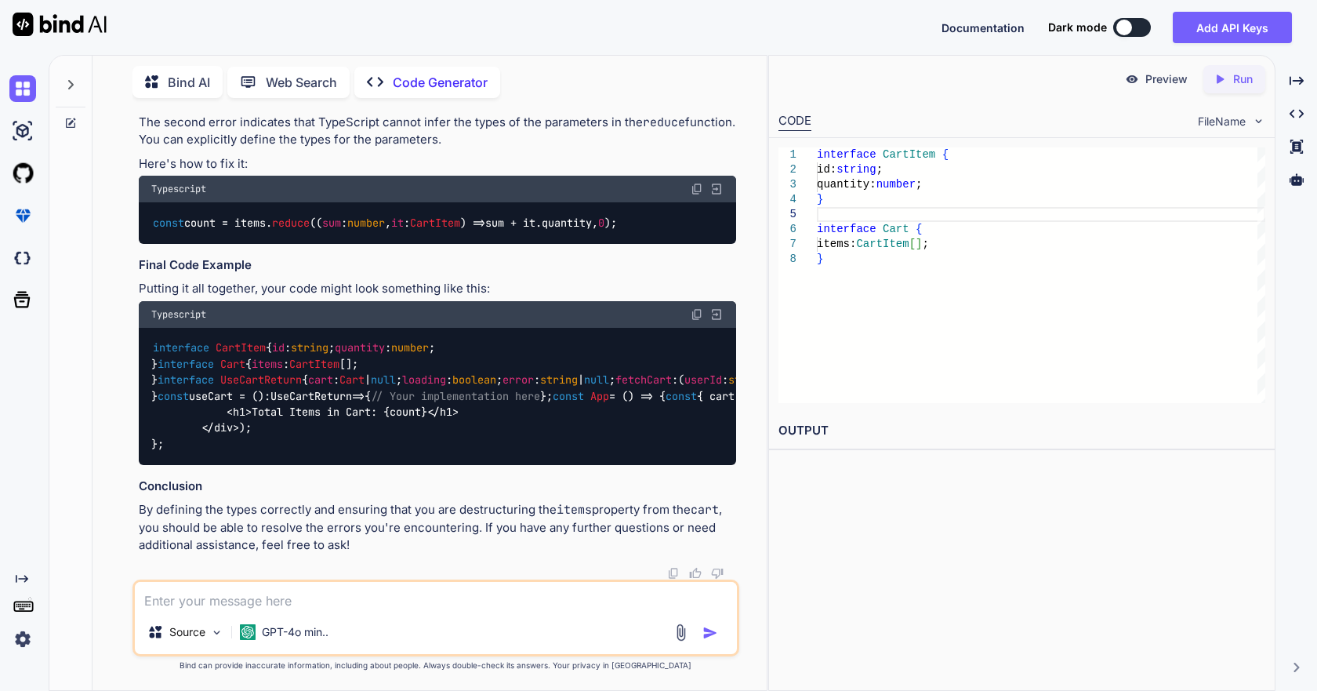
click at [343, 610] on div "Source GPT-4o min.." at bounding box center [436, 617] width 606 height 77
click at [353, 604] on textarea at bounding box center [435, 596] width 601 height 28
paste textarea "import React, { useEffect, useState } from 'react'; import { Link, useNavigate …"
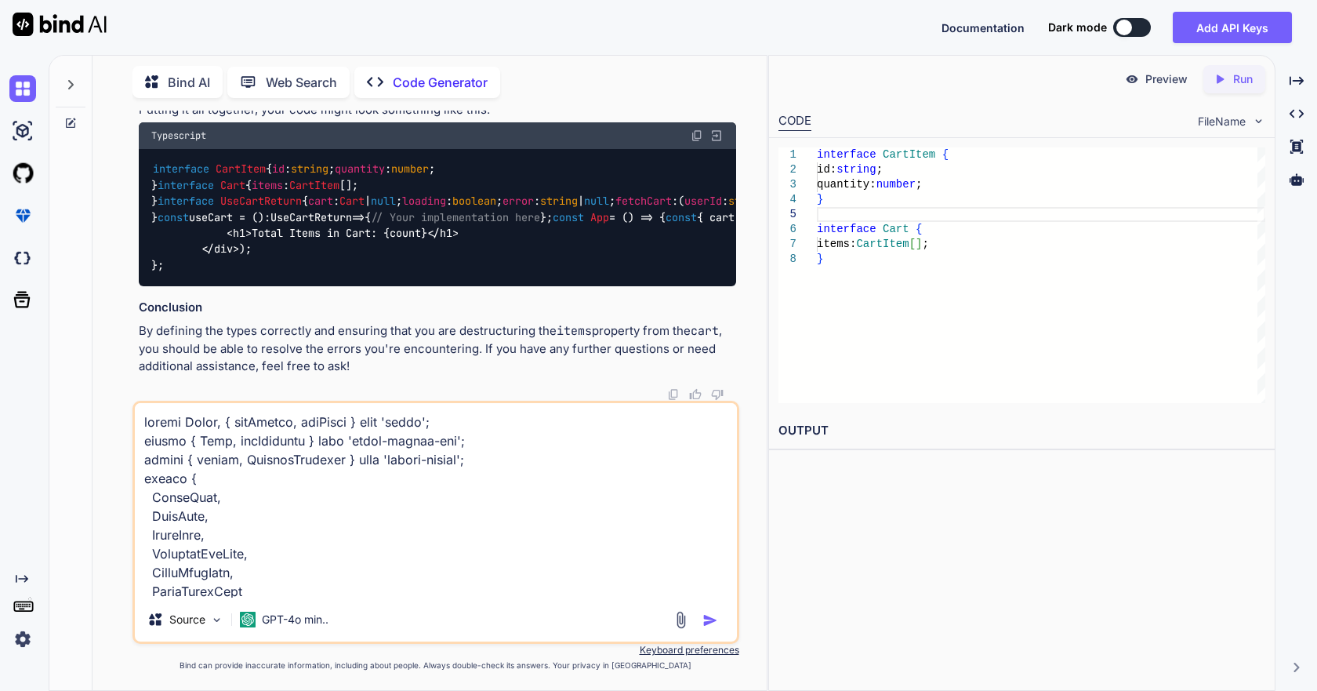
scroll to position [5421, 0]
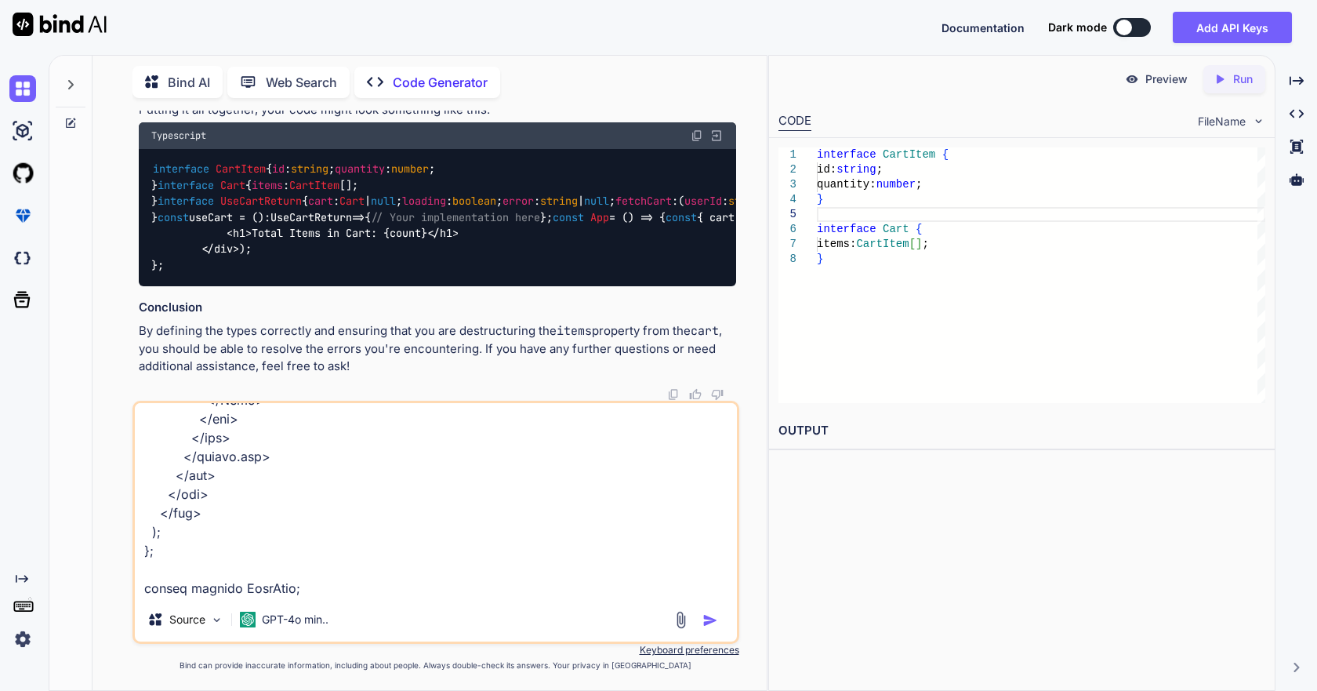
drag, startPoint x: 374, startPoint y: 577, endPoint x: 92, endPoint y: 576, distance: 282.3
click at [92, 576] on div "Bind AI Web Search Created with Pixso. Code Generator You Generate Code Write a…" at bounding box center [407, 371] width 717 height 637
type textarea "import React, { useEffect, useState } from 'react'; import { Link, useNavigate …"
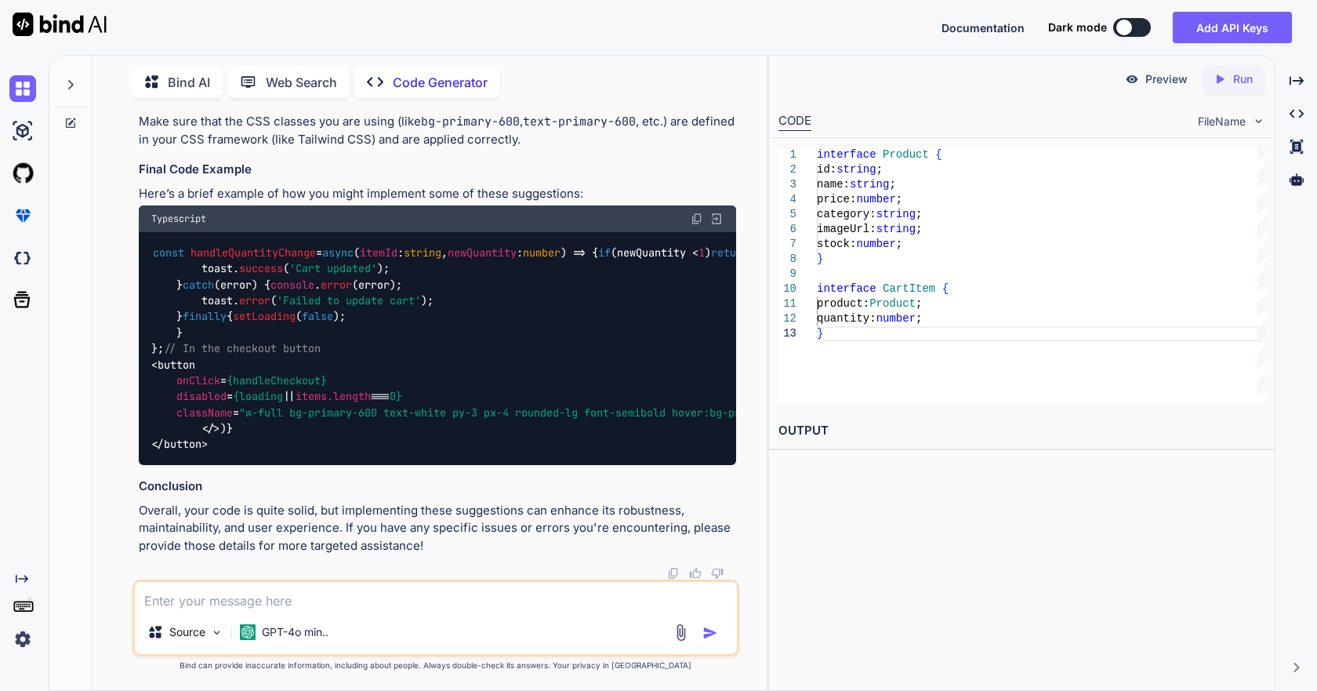
scroll to position [8400, 0]
click at [437, 359] on div "const handleQuantityChange = async ( itemId : string , newQuantity : number ) =…" at bounding box center [437, 348] width 597 height 233
click at [798, 645] on div "Preview Created with Pixso. Run CODE FileName 1 2 3 4 5 6 7 8 9 10 11 12 13 int…" at bounding box center [1021, 373] width 507 height 636
